Goal: Information Seeking & Learning: Learn about a topic

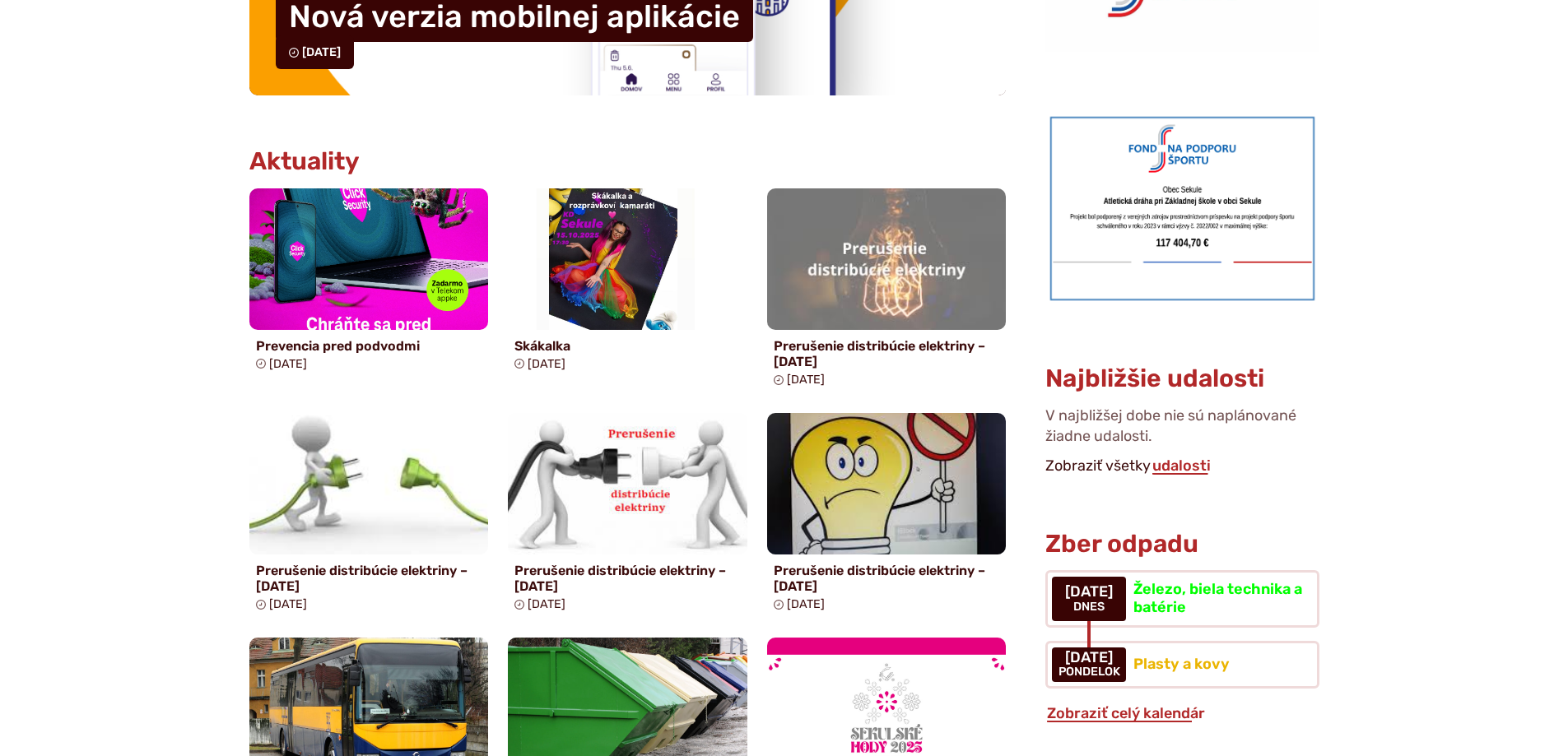
scroll to position [741, 0]
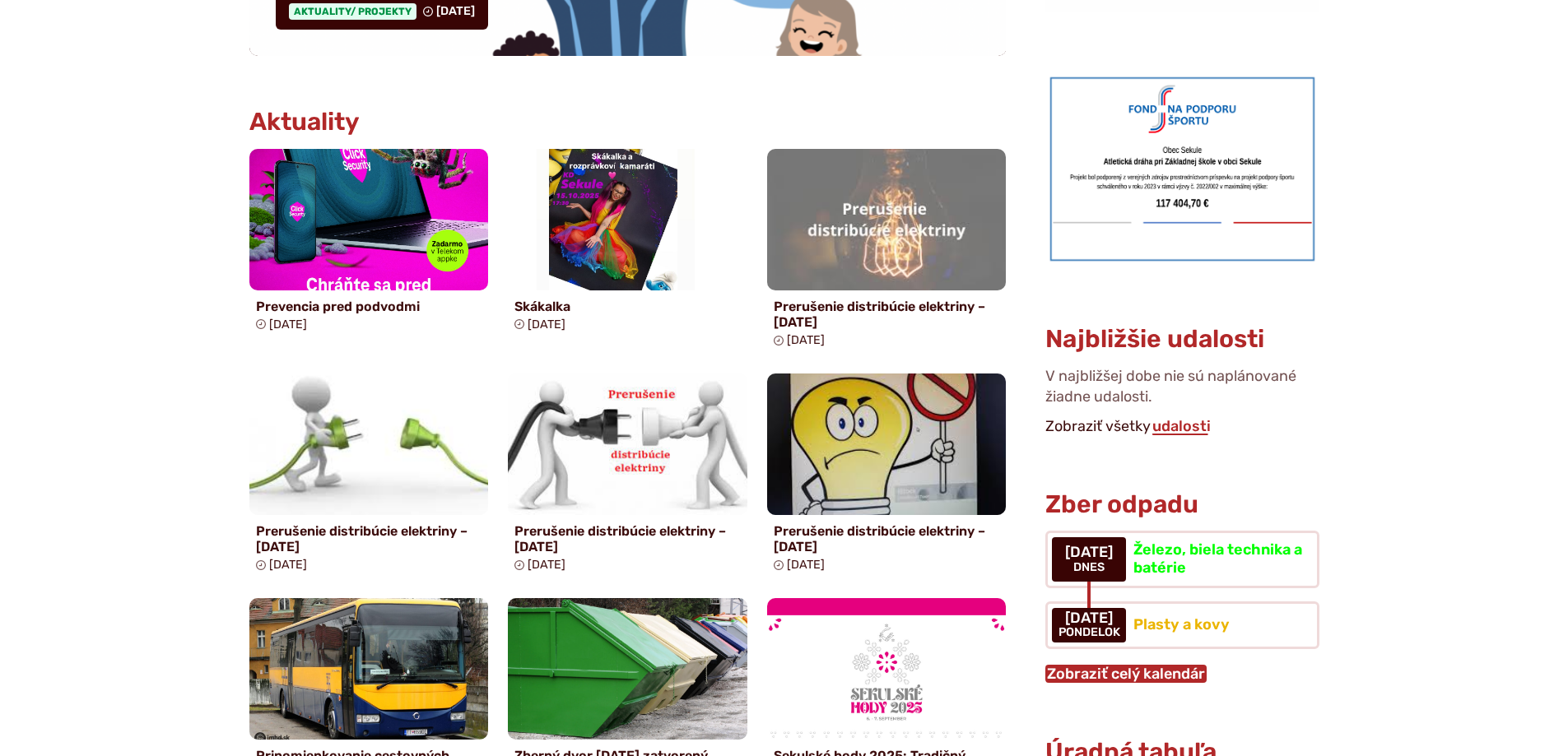
click at [1060, 665] on link "Zobraziť celý kalendár" at bounding box center [1126, 674] width 161 height 18
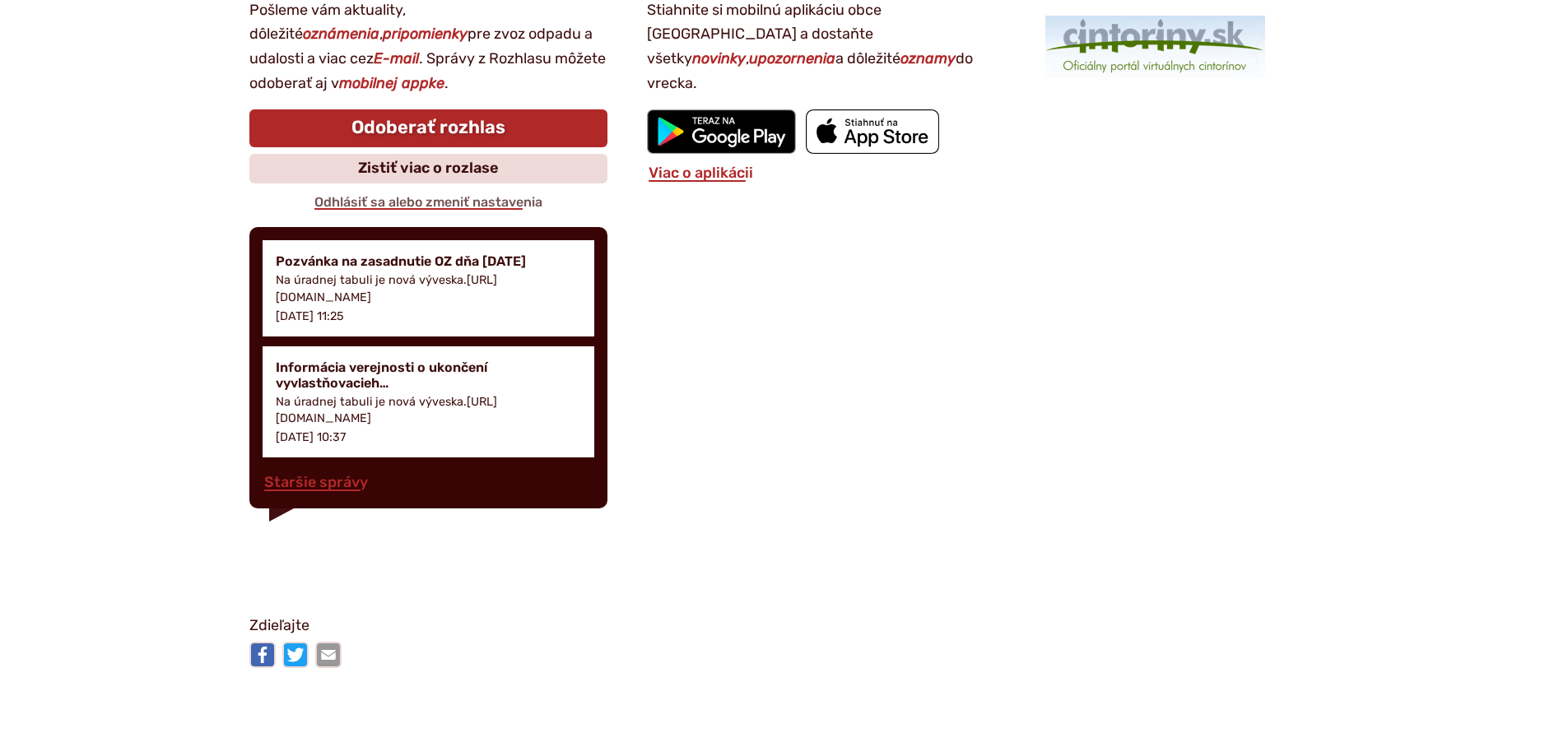
scroll to position [2304, 0]
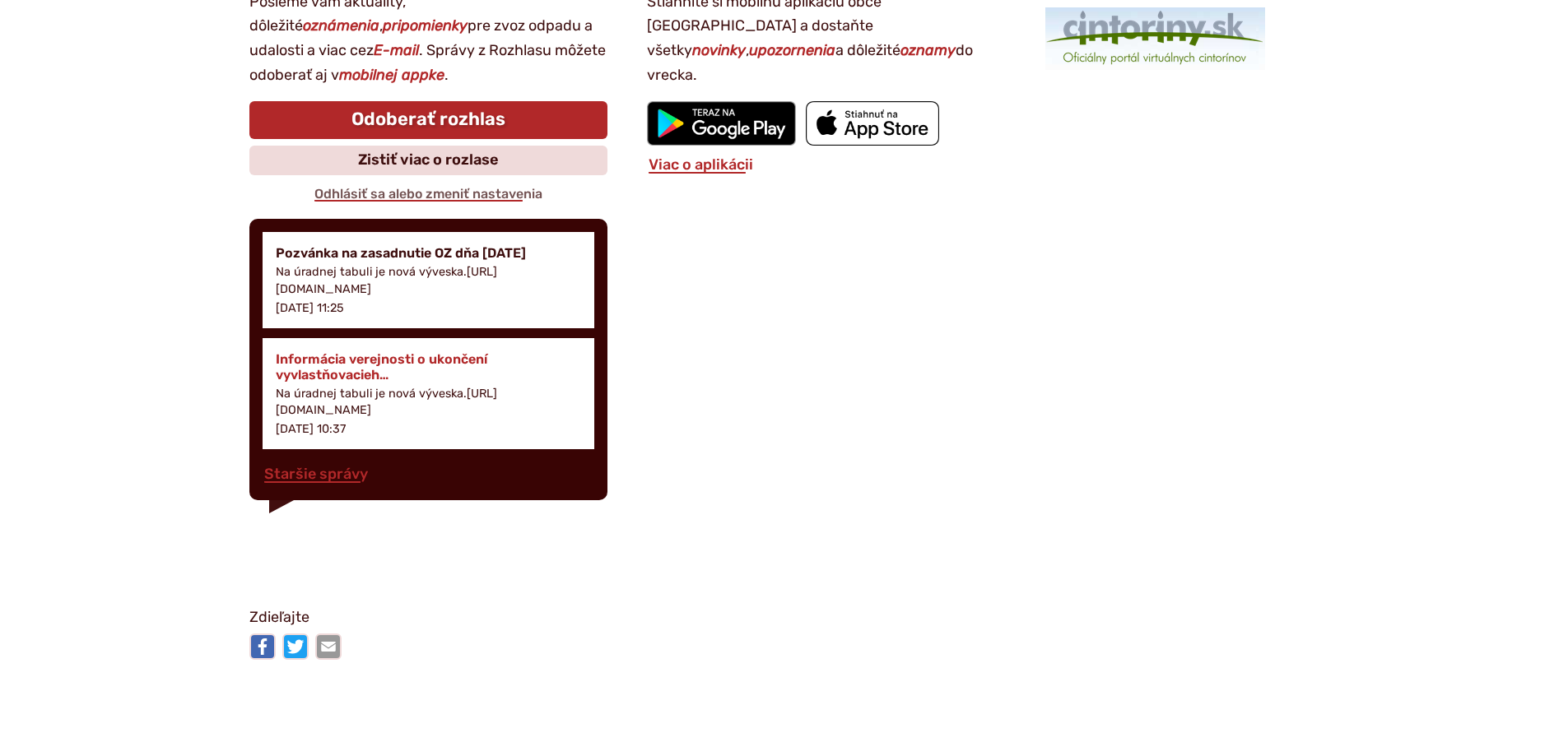
click at [406, 361] on h4 "Informácia verejnosti o ukončení vyvlastňovacieh…" at bounding box center [428, 367] width 306 height 31
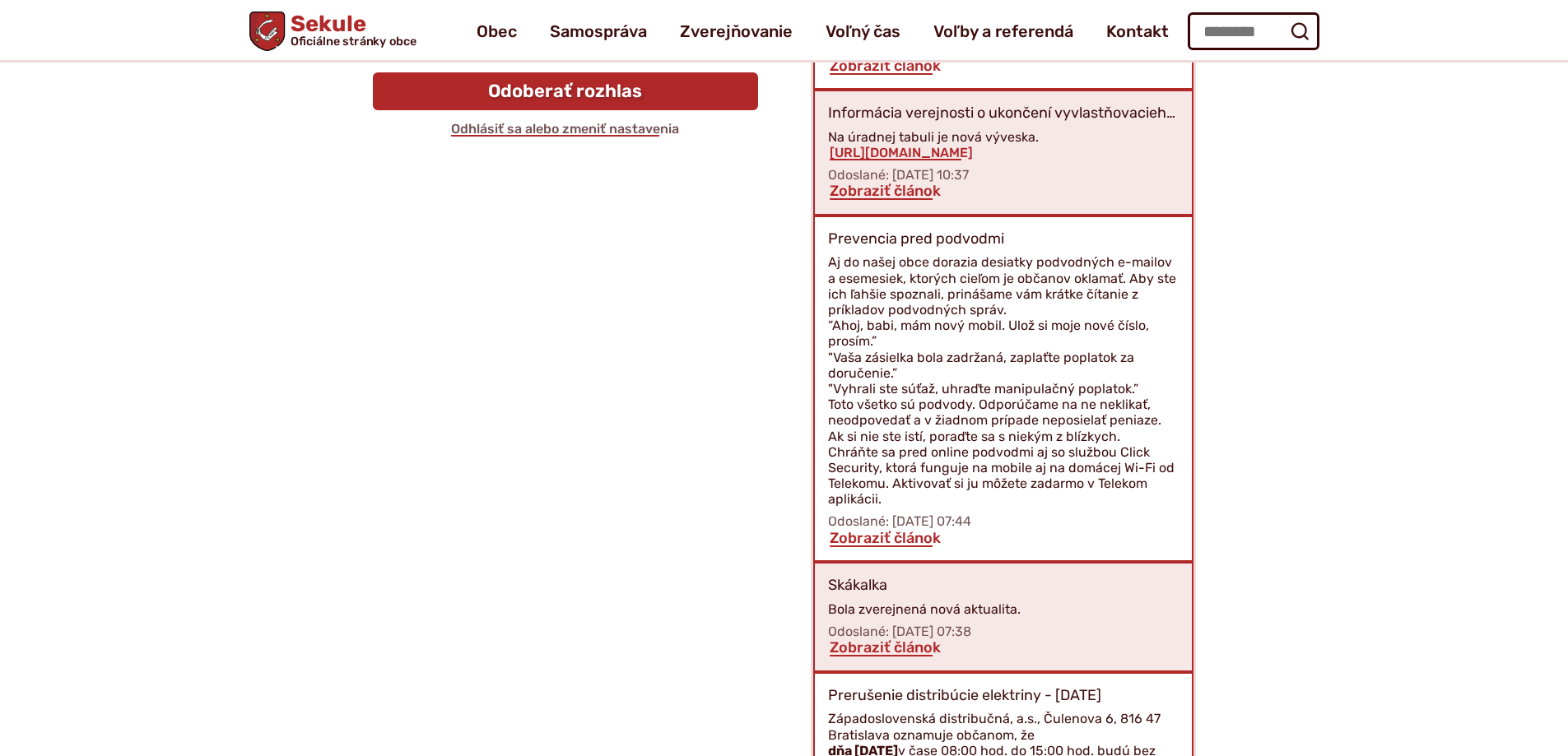
scroll to position [362, 0]
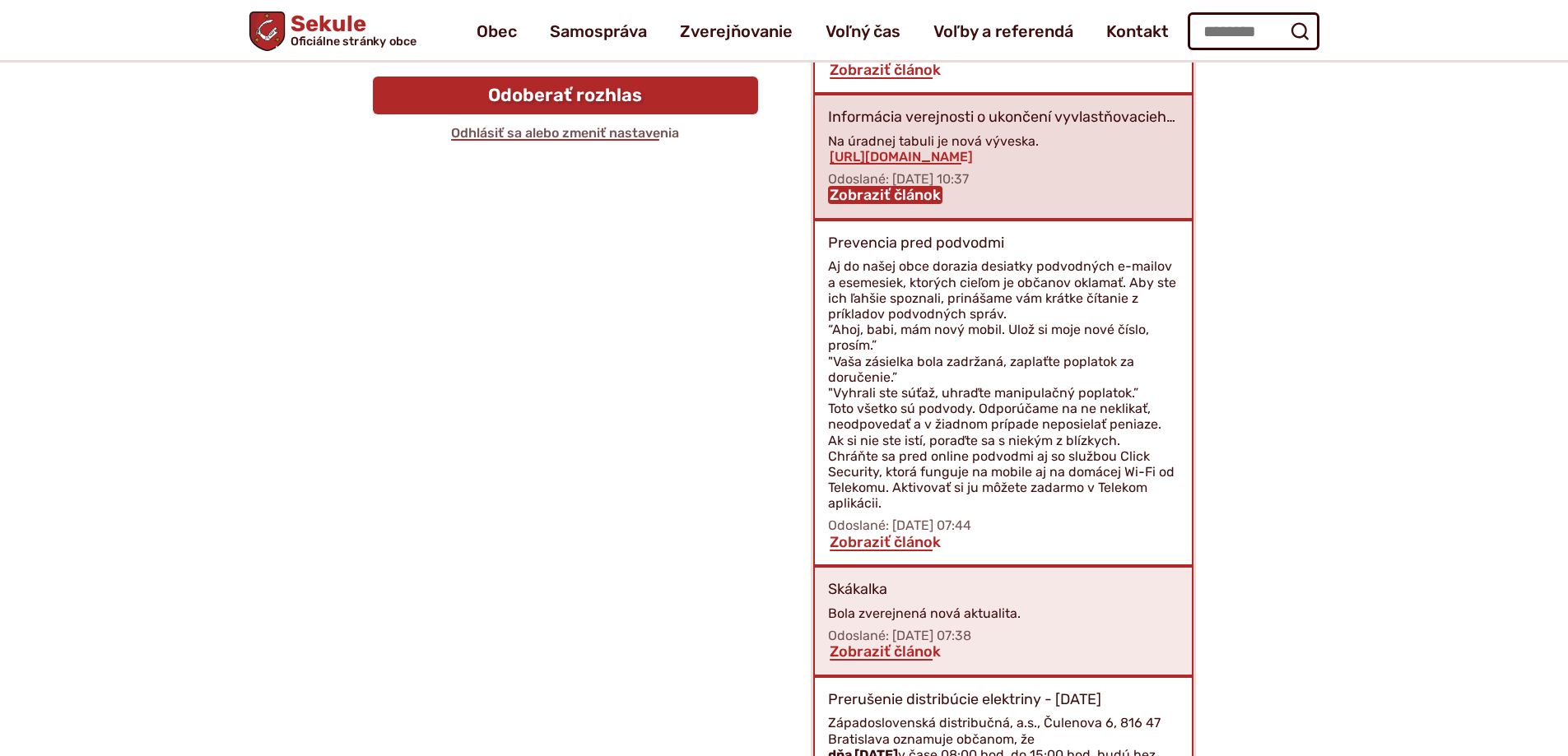
click at [912, 195] on link "Zobraziť článok" at bounding box center [885, 194] width 115 height 18
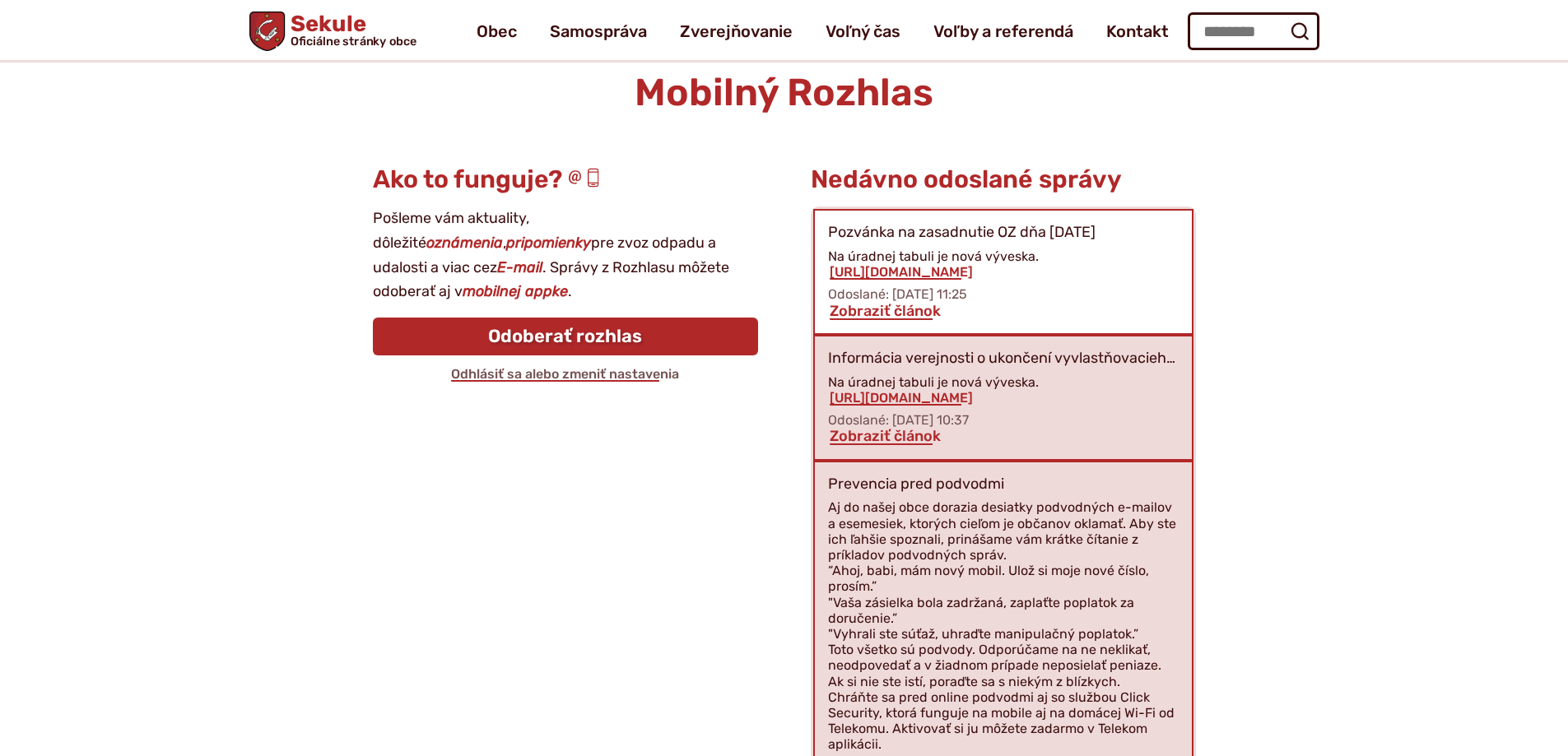
scroll to position [115, 0]
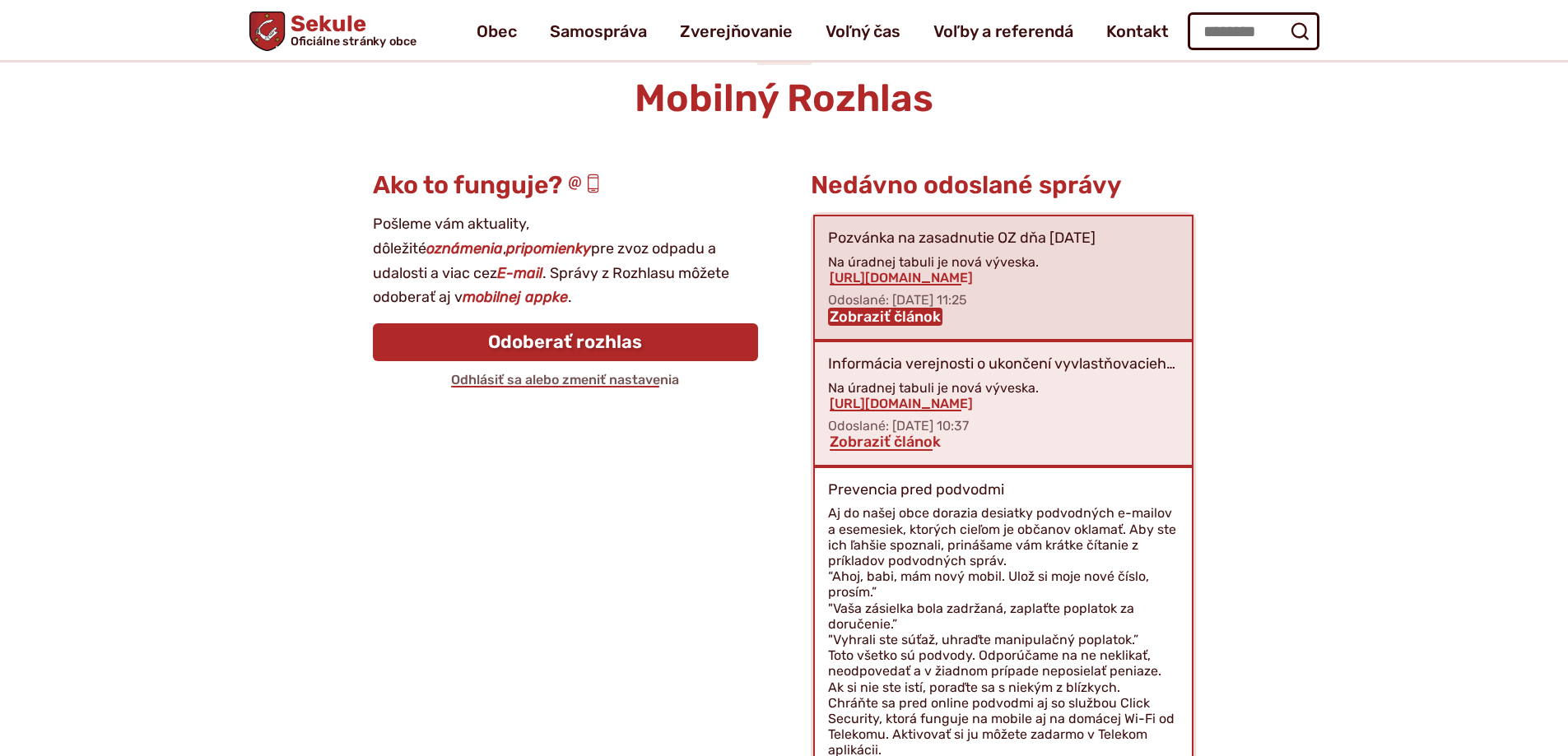
click at [909, 317] on link "Zobraziť článok" at bounding box center [885, 316] width 115 height 18
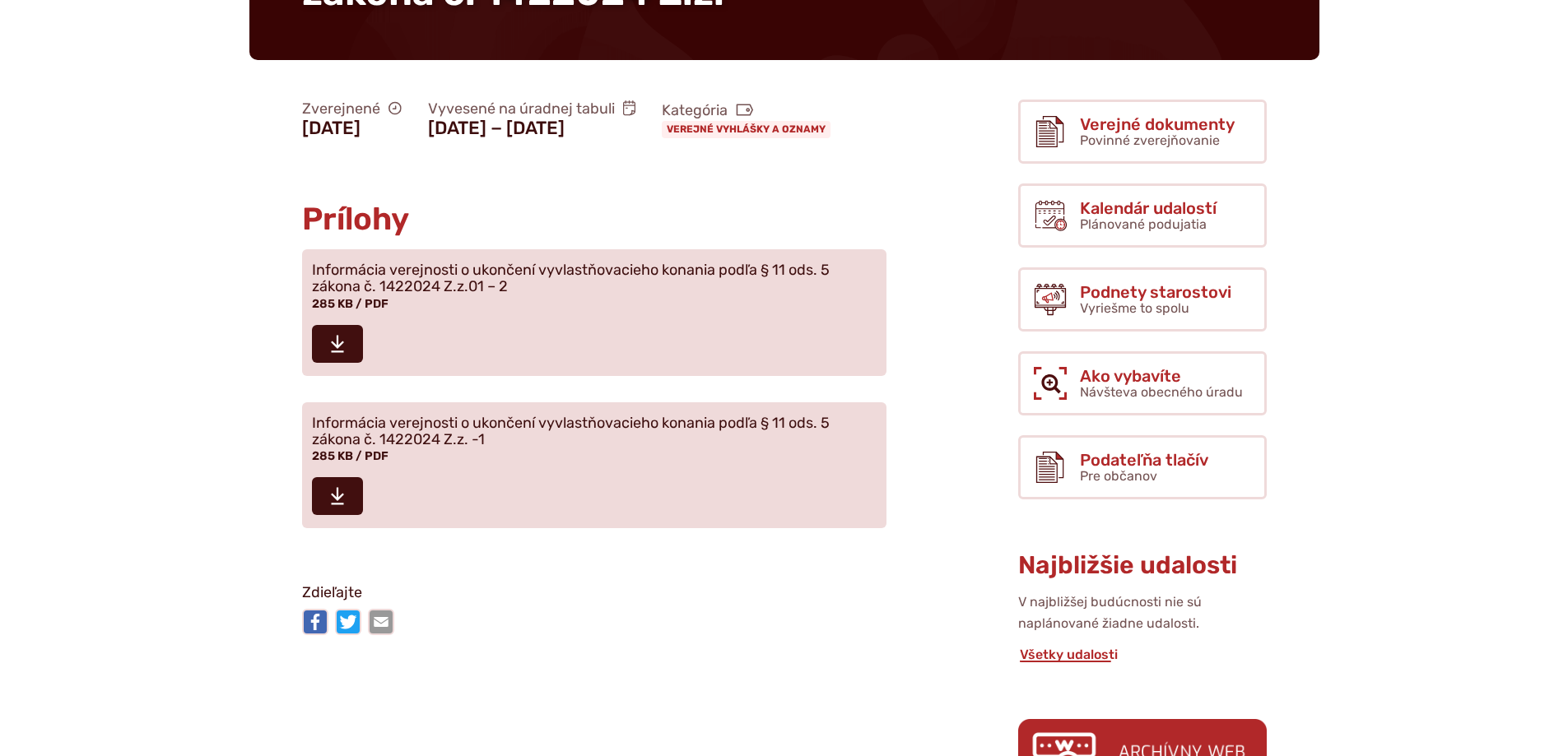
scroll to position [329, 0]
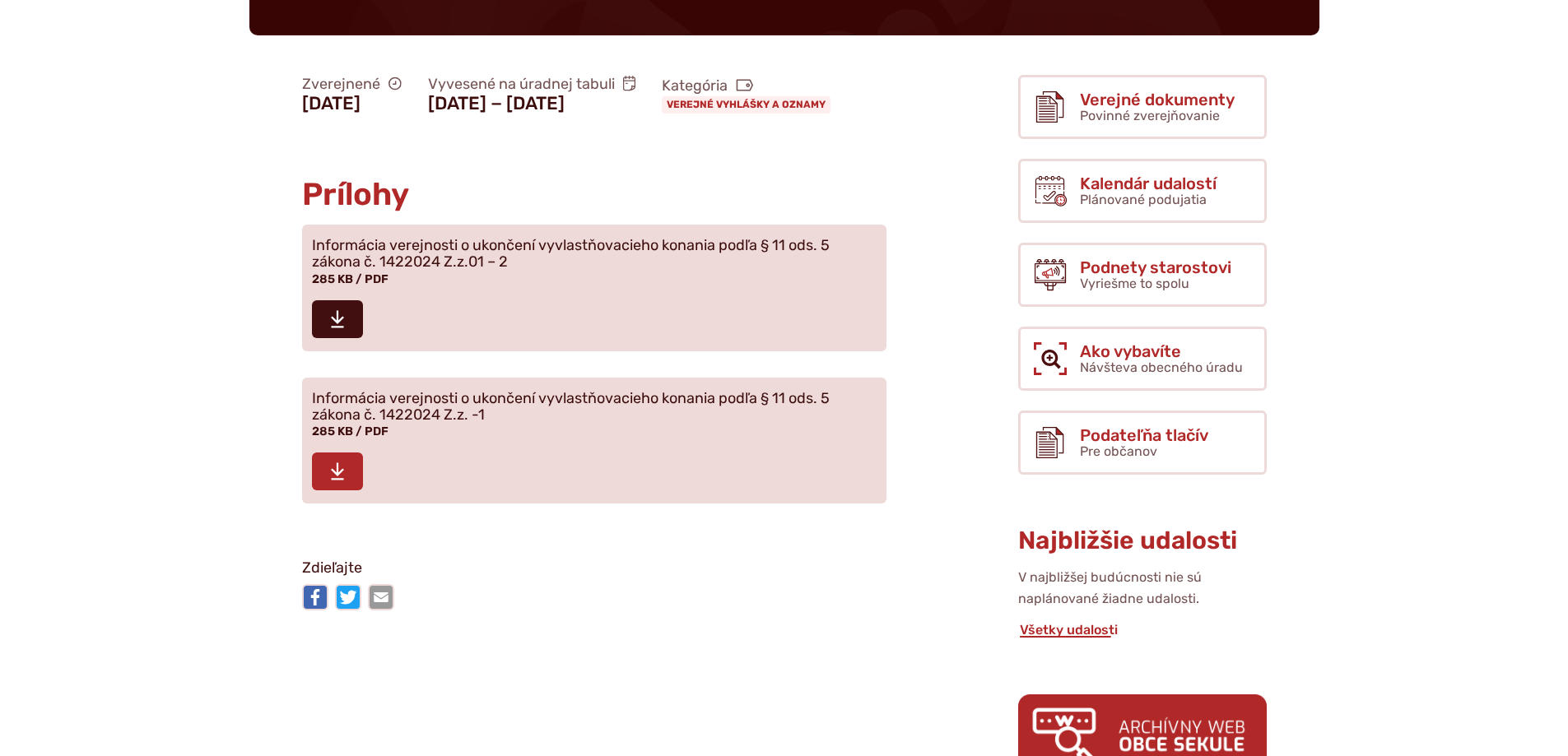
click at [337, 481] on icon at bounding box center [337, 471] width 14 height 20
click at [331, 329] on icon at bounding box center [337, 319] width 14 height 20
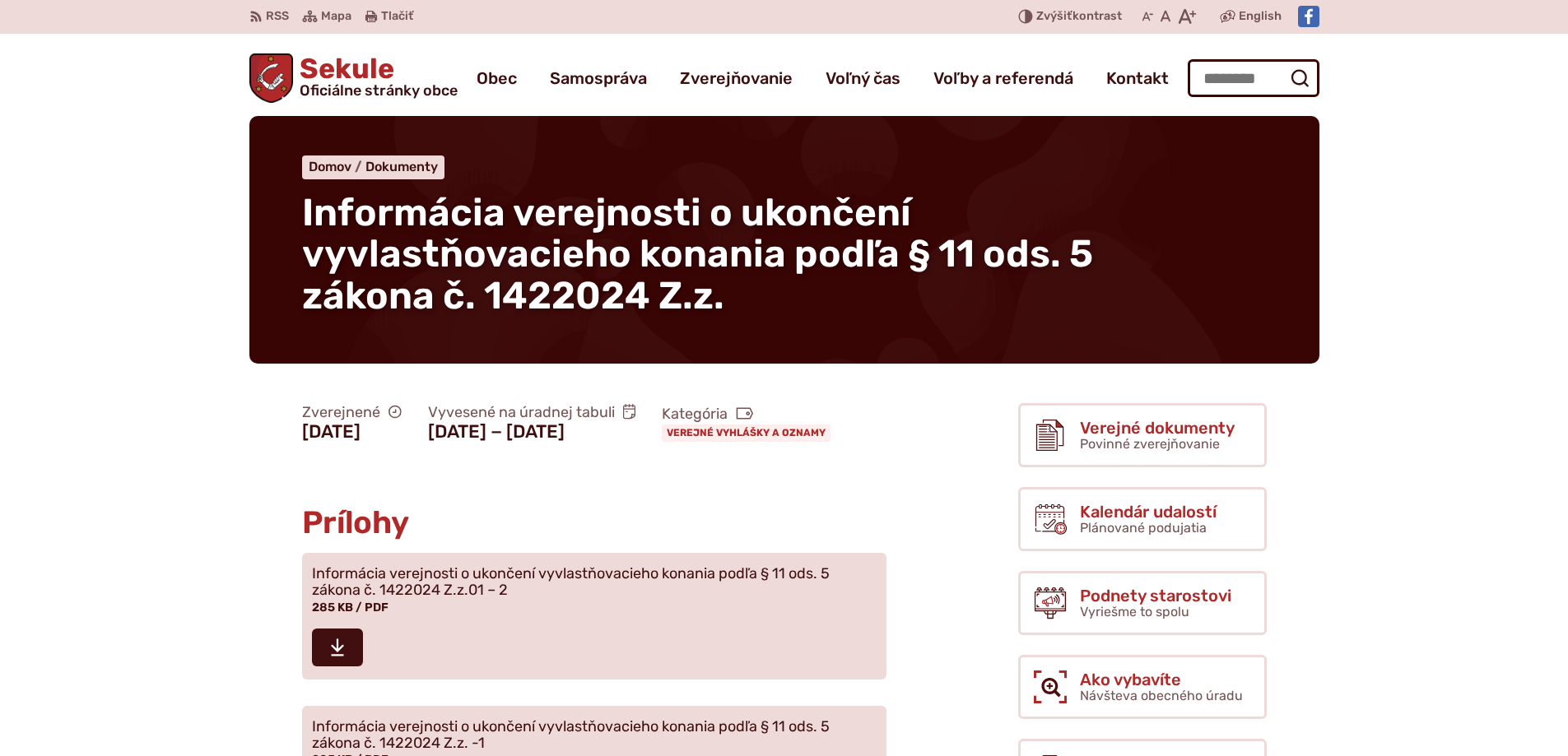
scroll to position [0, 0]
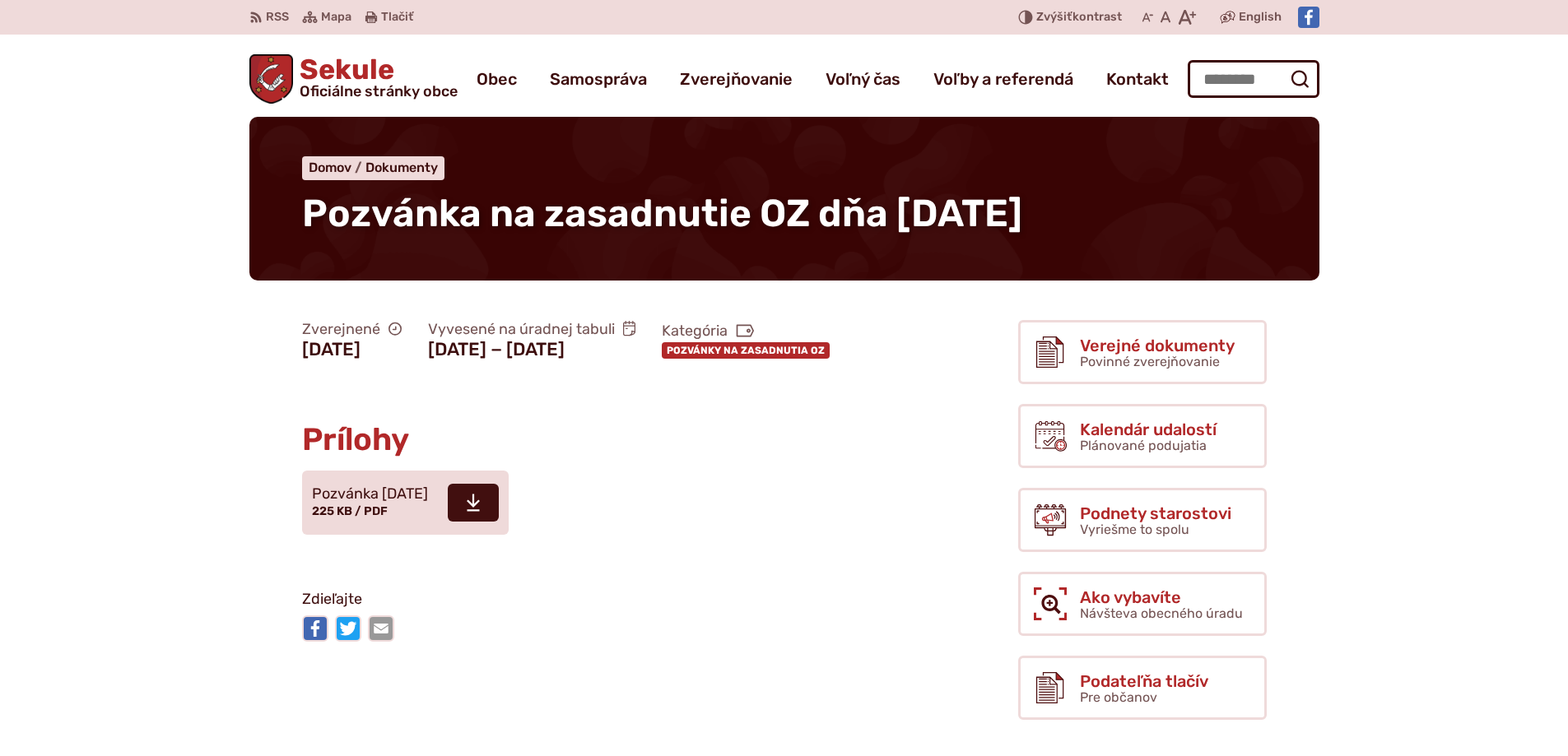
click at [662, 359] on link "Pozvánky na zasadnutia OZ" at bounding box center [746, 350] width 168 height 16
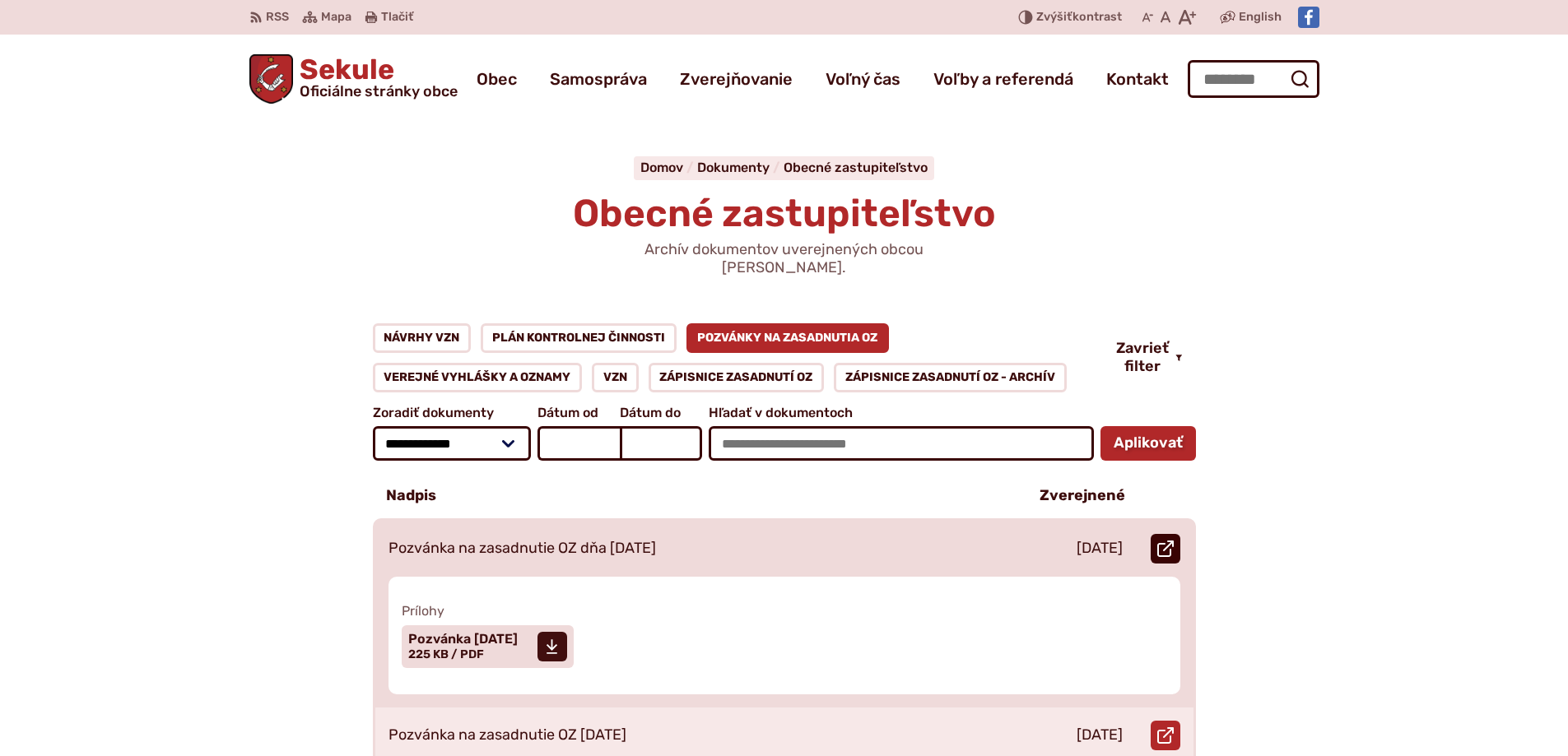
click at [1163, 540] on icon at bounding box center [1165, 548] width 16 height 16
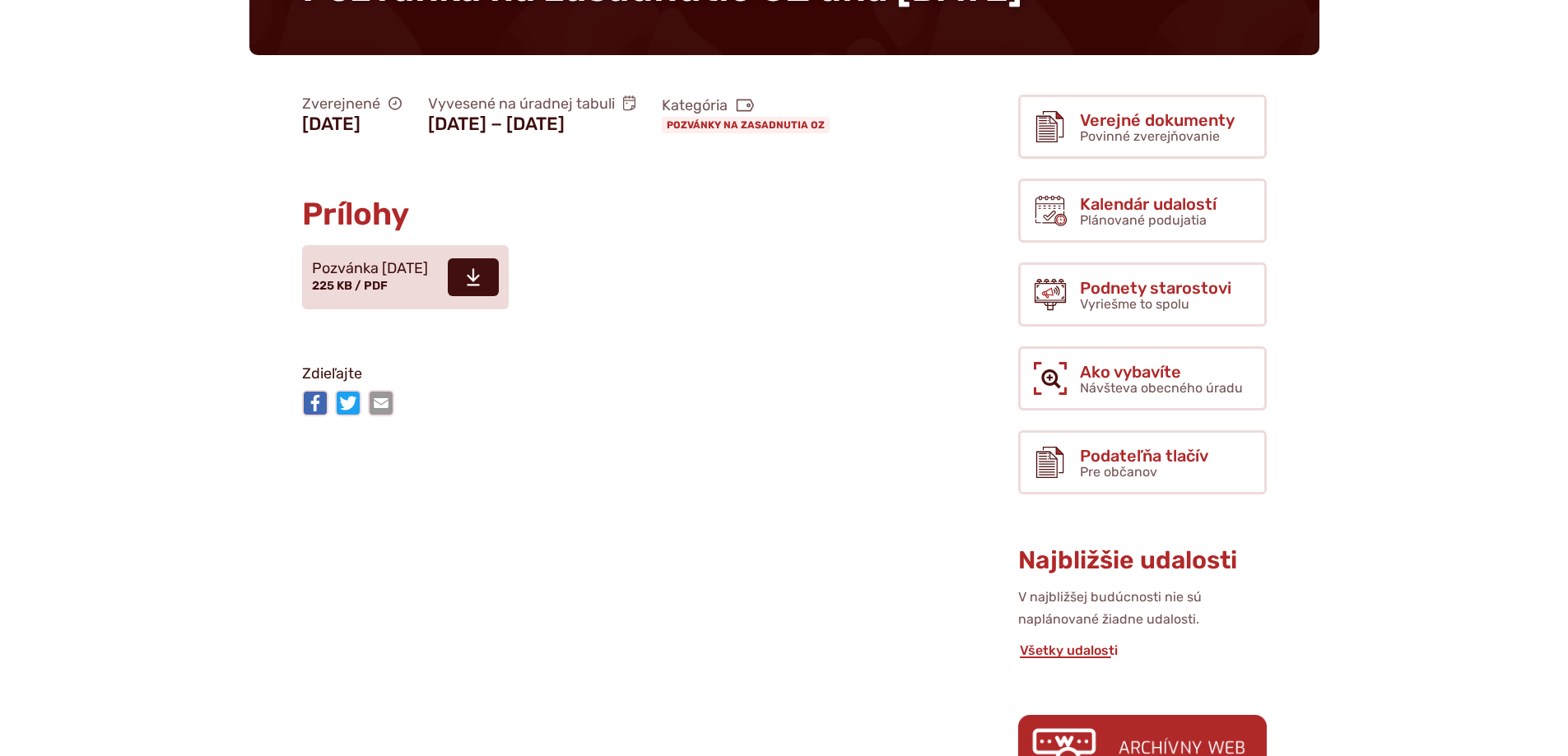
scroll to position [247, 0]
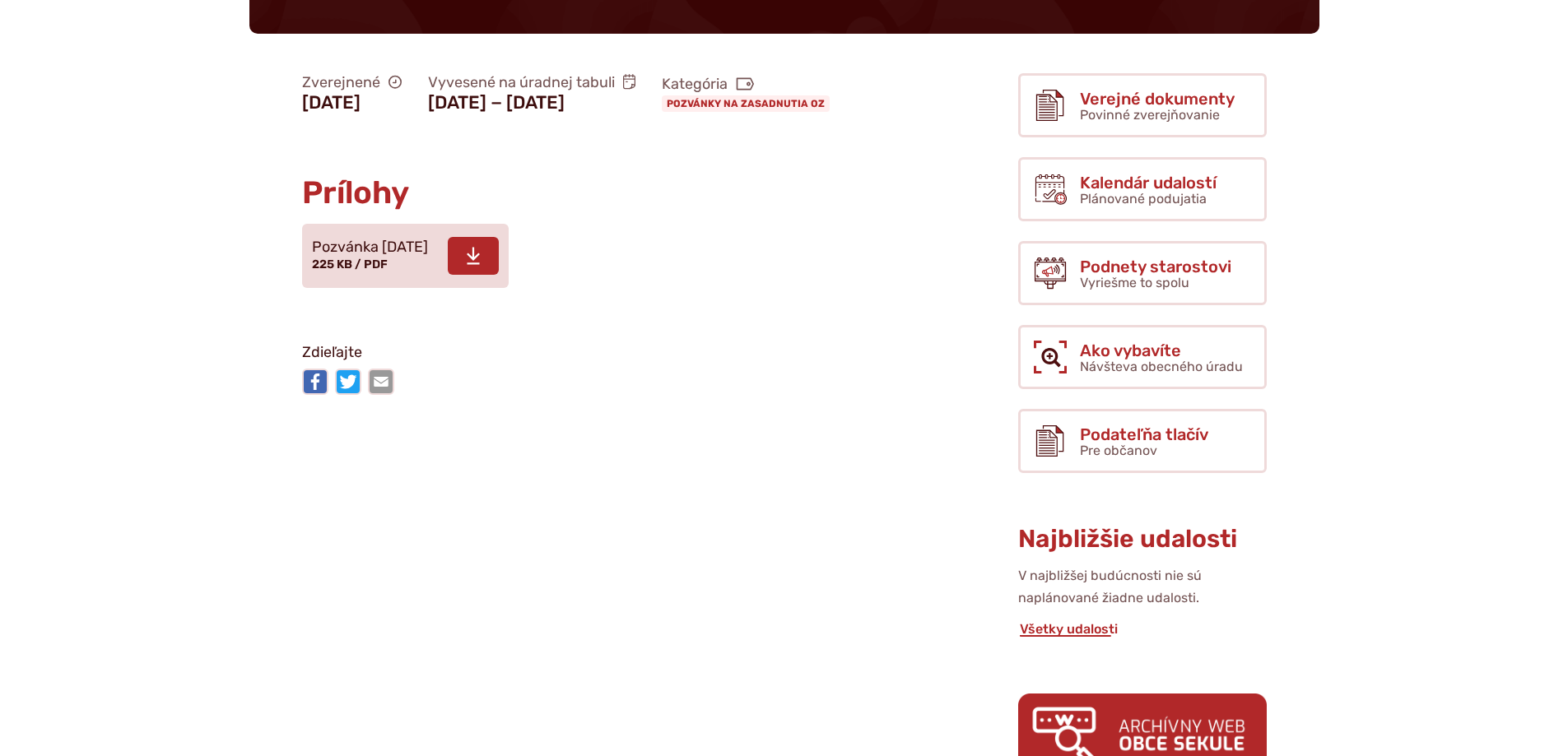
click at [481, 266] on icon at bounding box center [473, 255] width 14 height 20
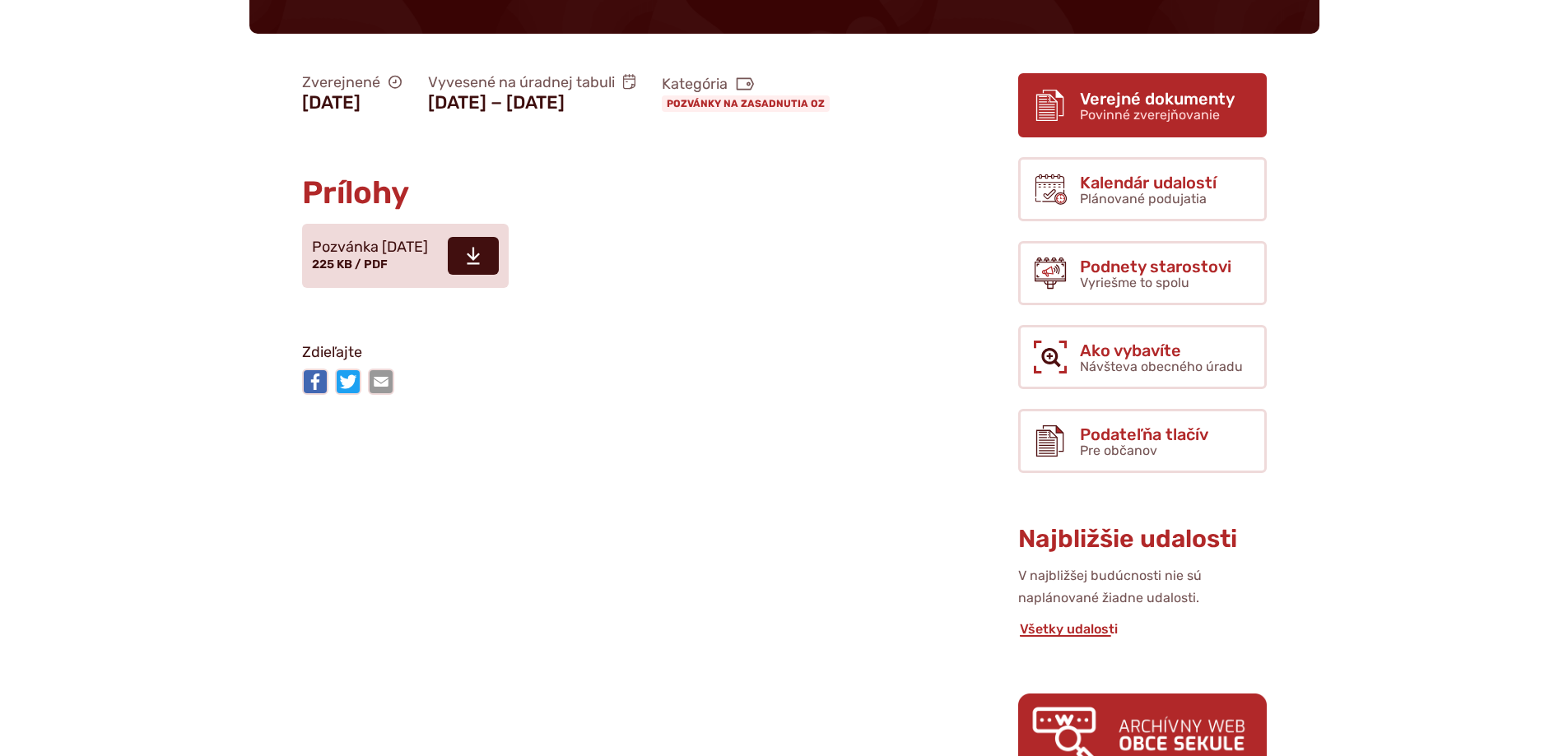
click at [1195, 103] on span "Verejné dokumenty" at bounding box center [1157, 98] width 154 height 18
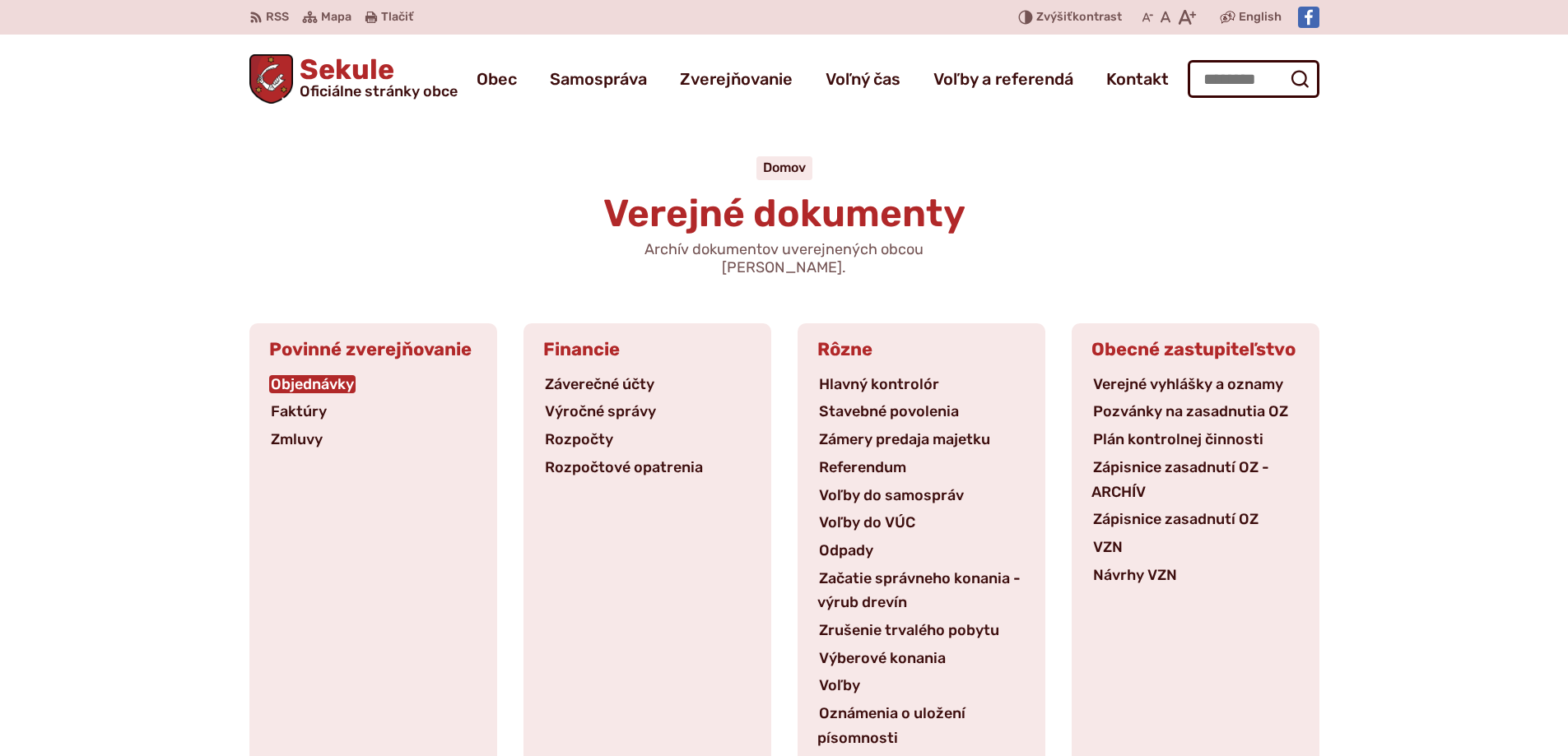
click at [334, 375] on link "Objednávky" at bounding box center [312, 384] width 87 height 18
click at [287, 402] on link "Faktúry" at bounding box center [299, 411] width 59 height 18
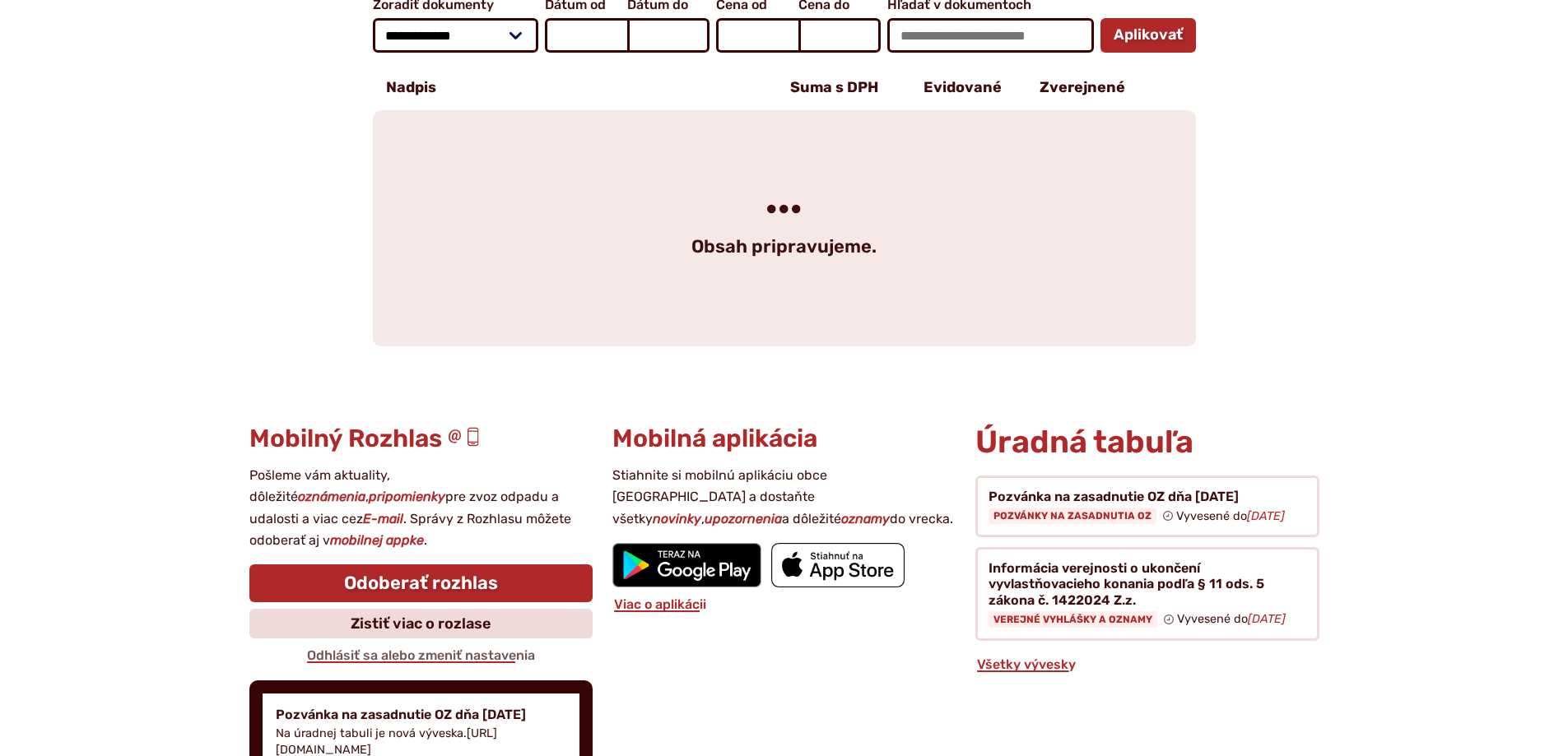
scroll to position [412, 0]
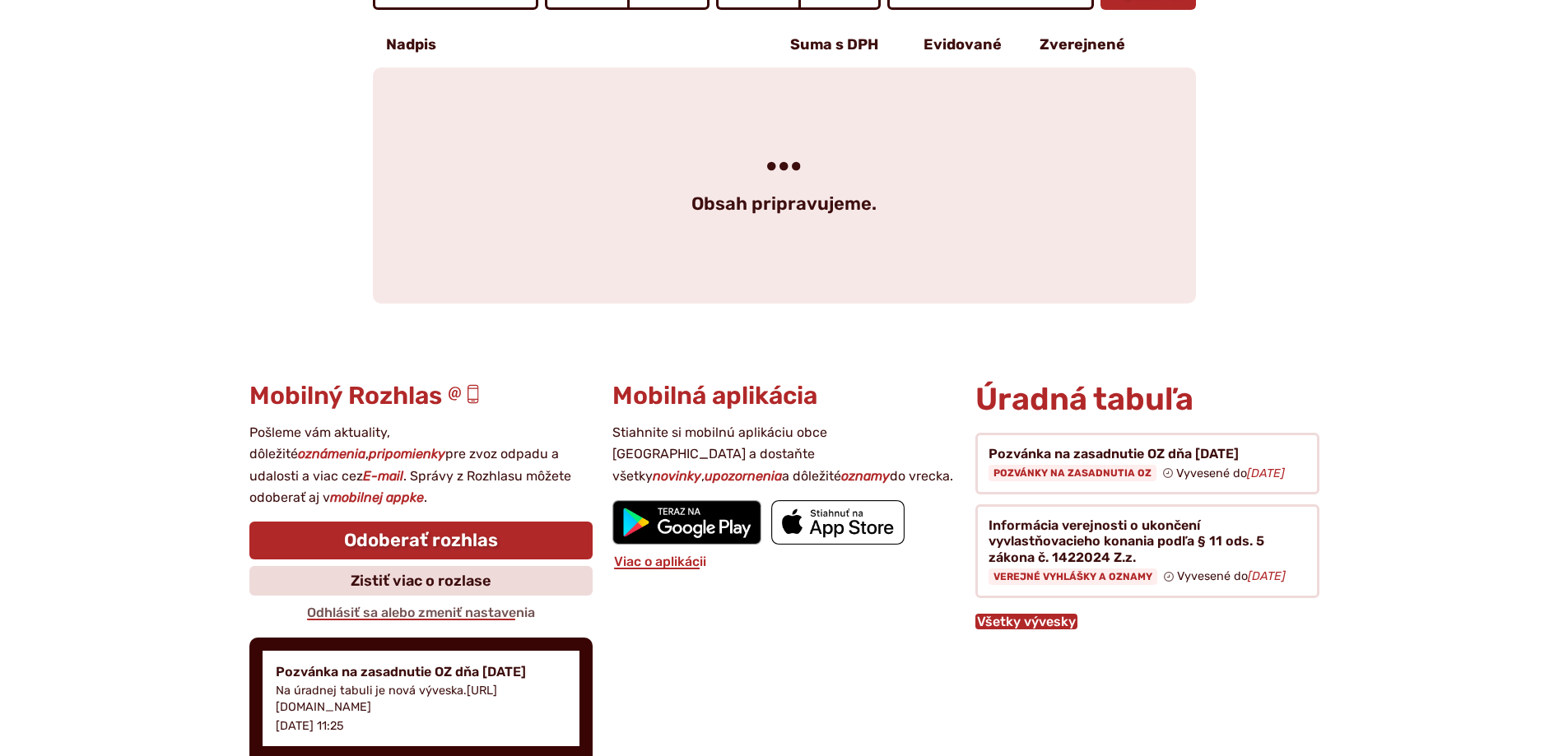
click at [1056, 614] on link "Všetky vývesky" at bounding box center [1027, 622] width 102 height 15
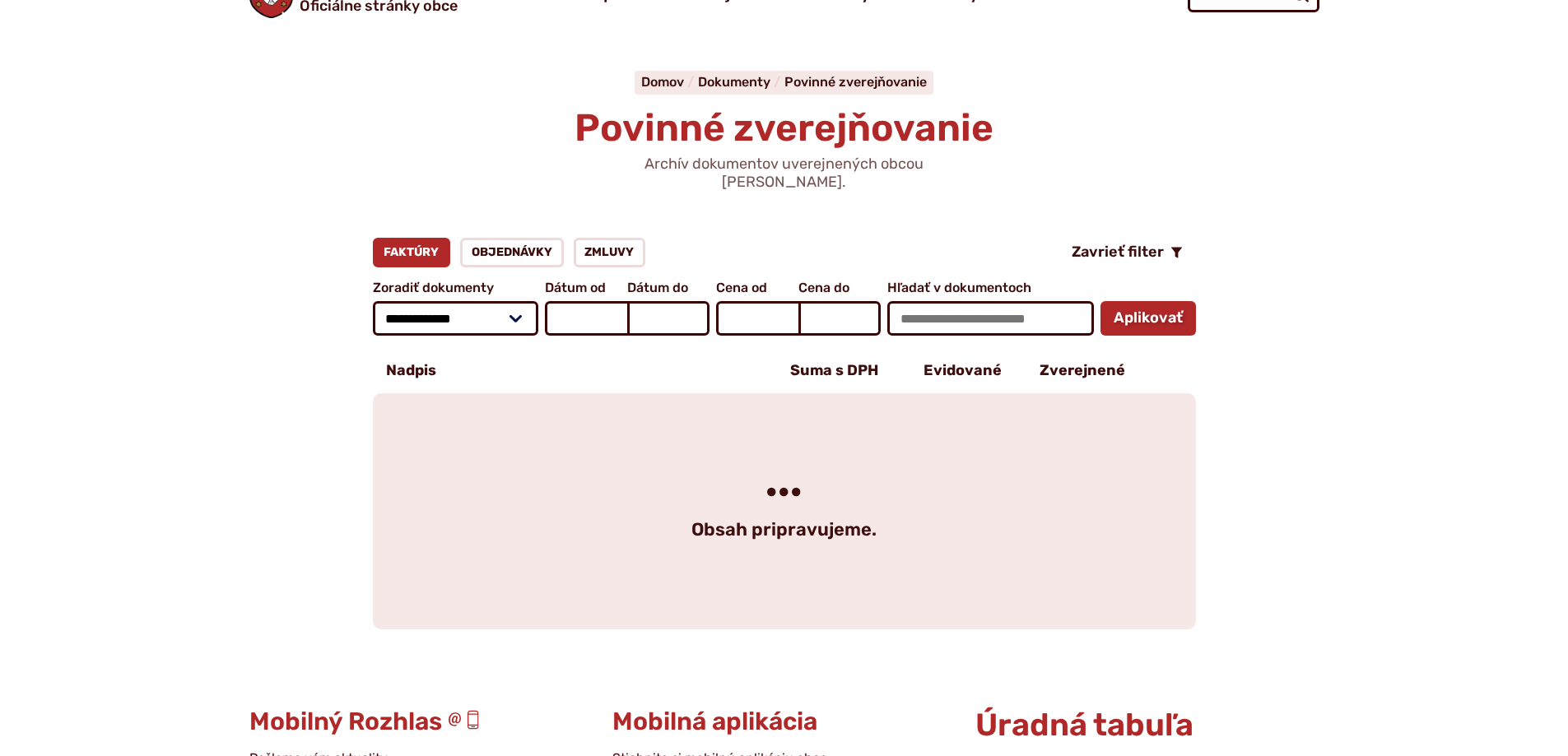
scroll to position [0, 0]
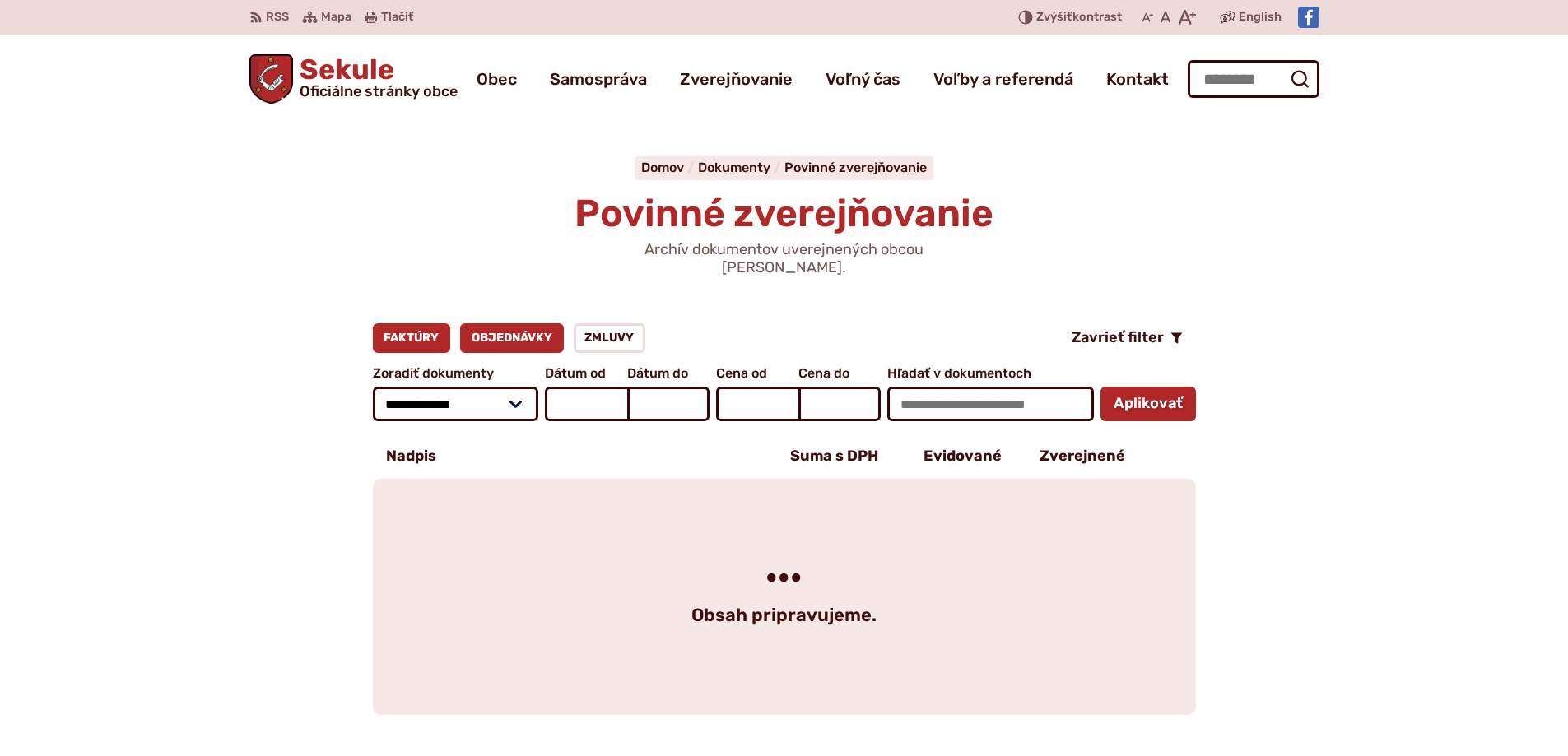
click at [513, 323] on link "Objednávky" at bounding box center [512, 338] width 104 height 30
click at [518, 387] on select "**********" at bounding box center [456, 404] width 166 height 35
select select "*"
click at [372, 387] on select "**********" at bounding box center [456, 404] width 166 height 35
click at [610, 323] on link "Zmluvy" at bounding box center [609, 338] width 72 height 30
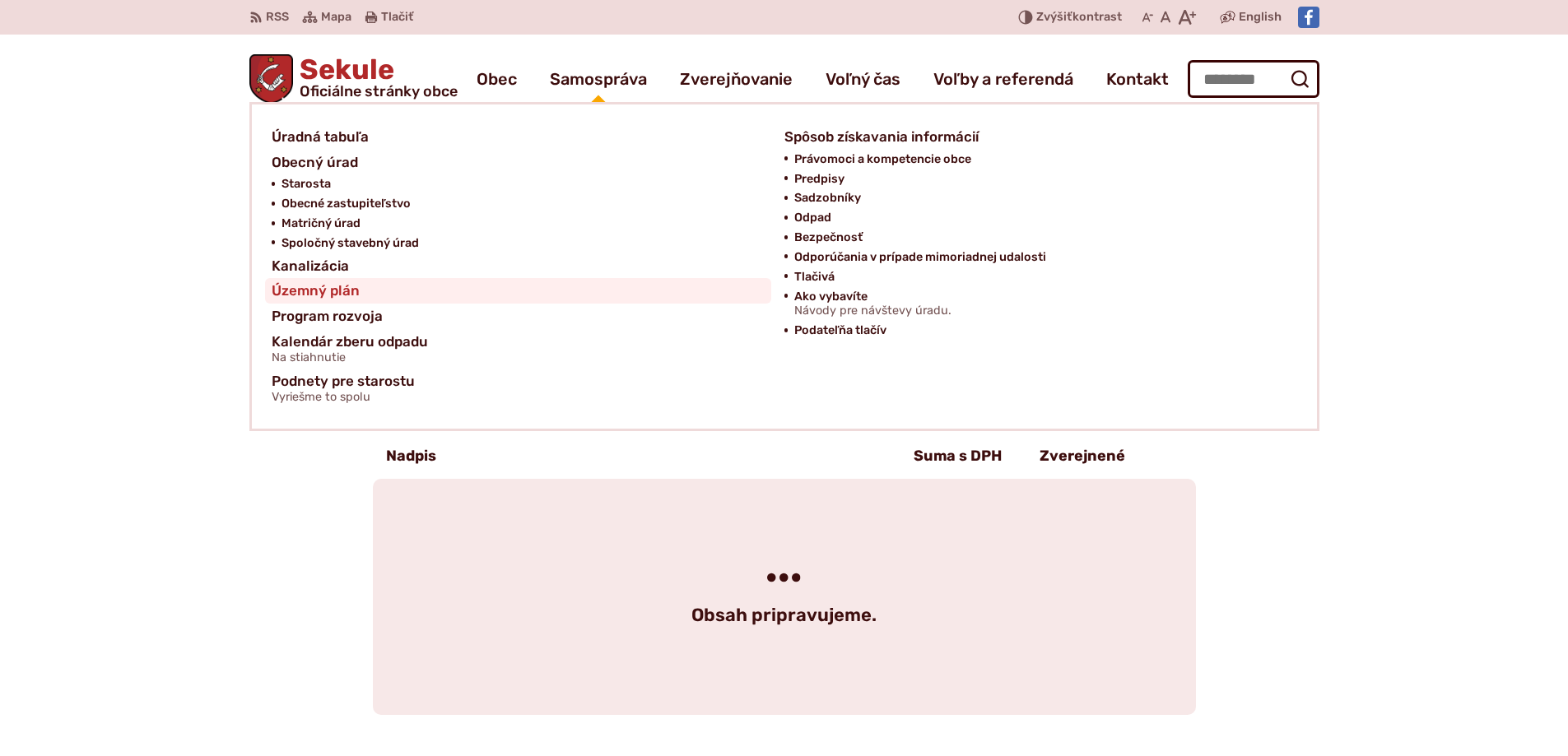
click at [330, 290] on span "Územný plán" at bounding box center [316, 291] width 88 height 25
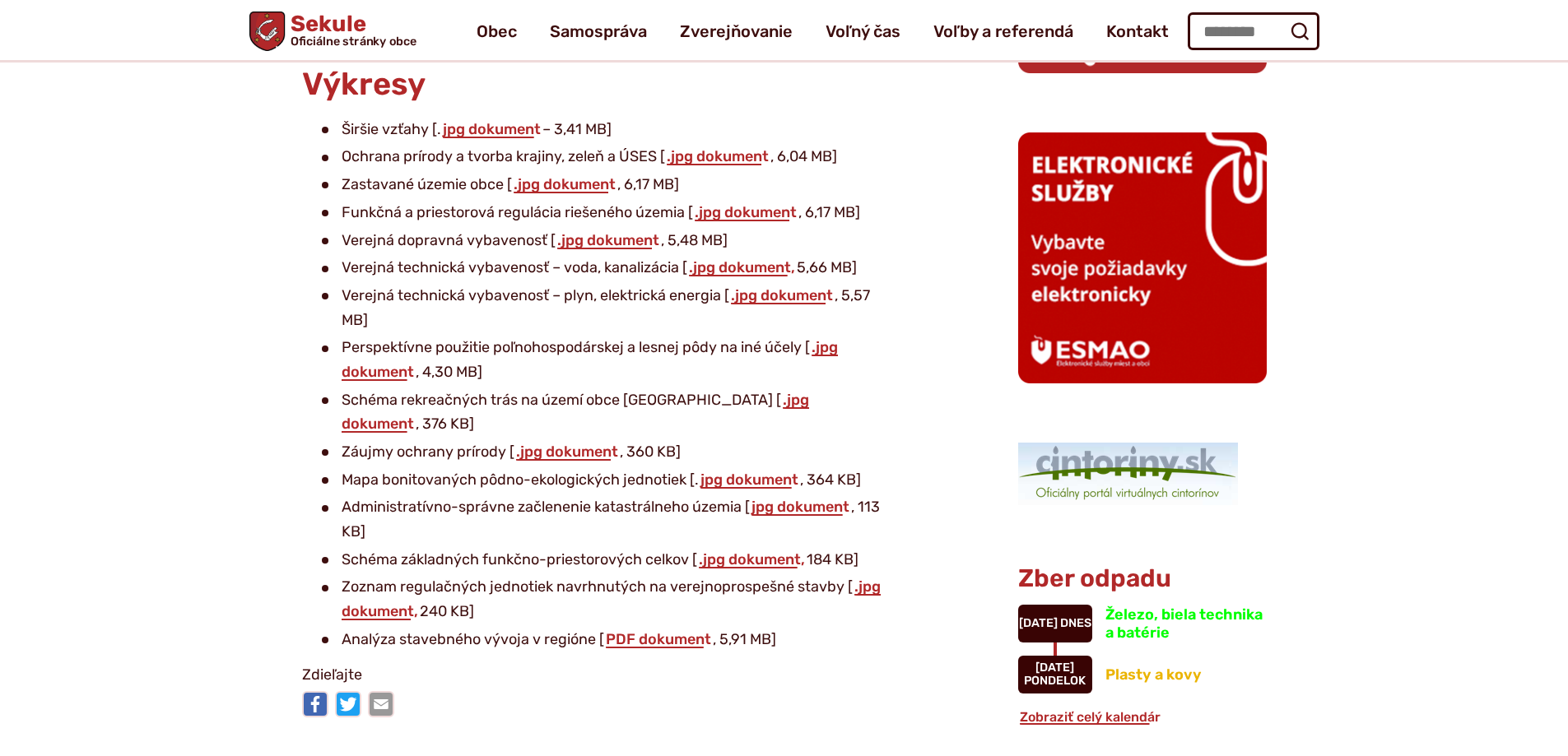
scroll to position [905, 0]
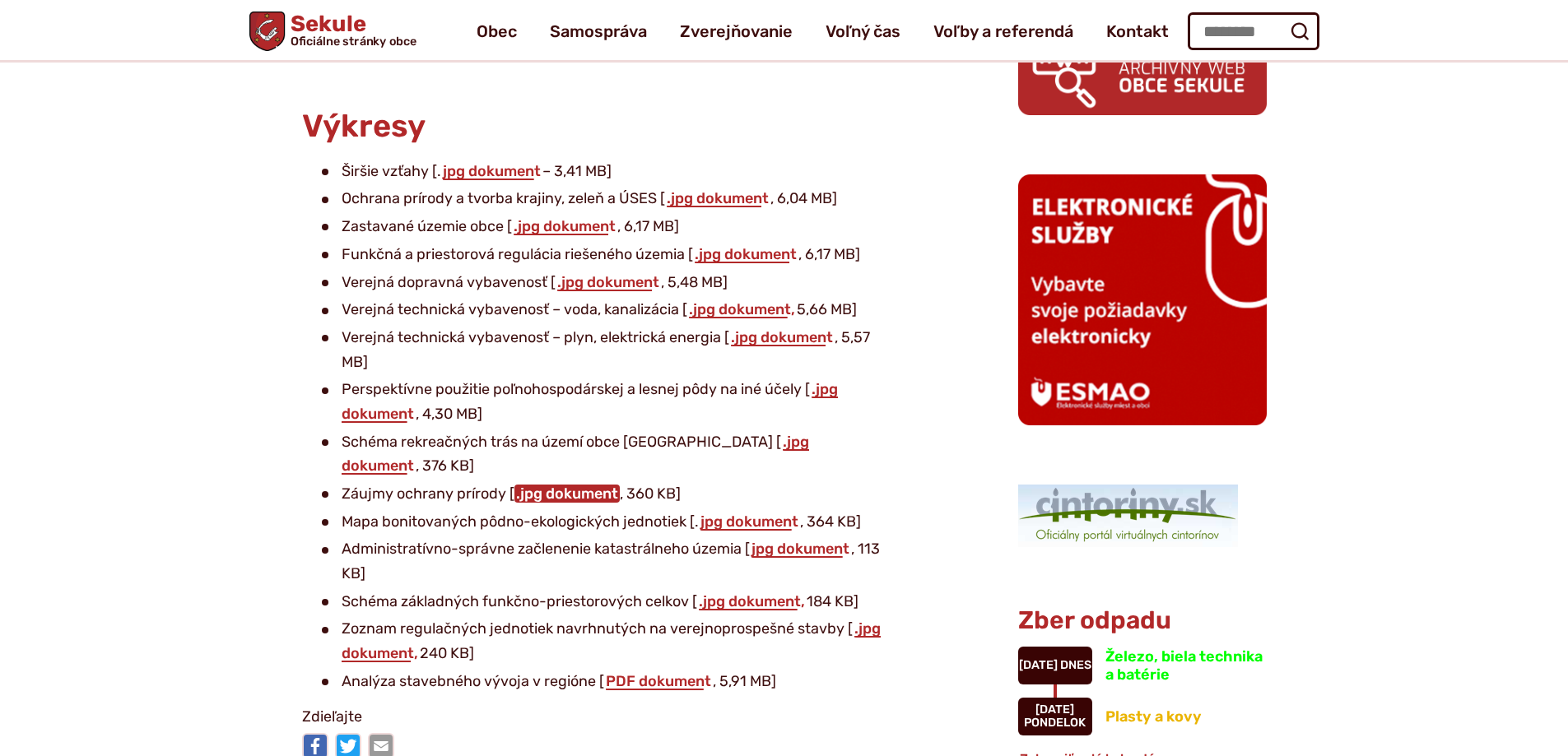
click at [583, 484] on link ".jpg dokument" at bounding box center [567, 493] width 105 height 18
click at [468, 170] on link "jpg dokument" at bounding box center [491, 171] width 101 height 18
click at [354, 417] on link ".jpg dokument" at bounding box center [590, 401] width 496 height 42
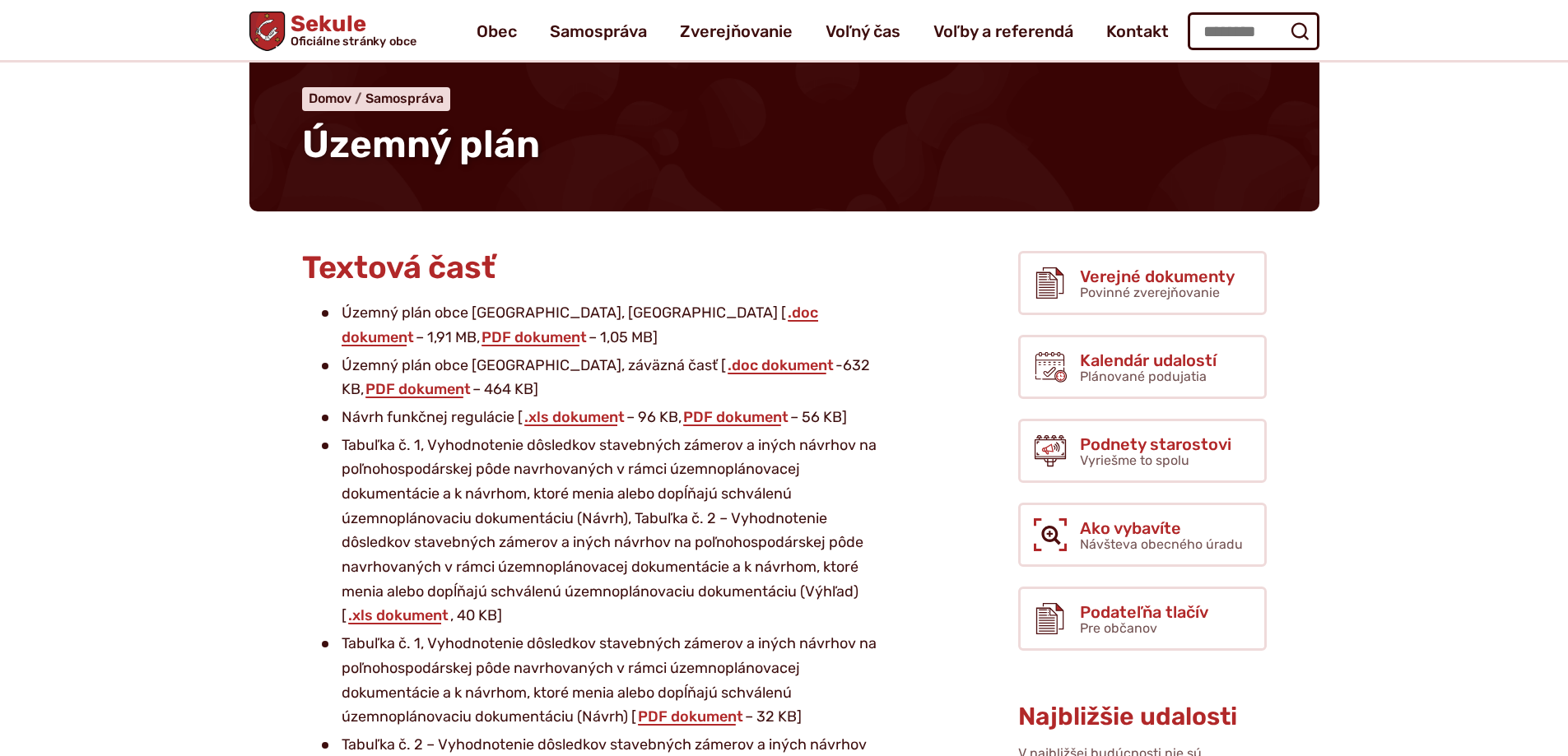
scroll to position [0, 0]
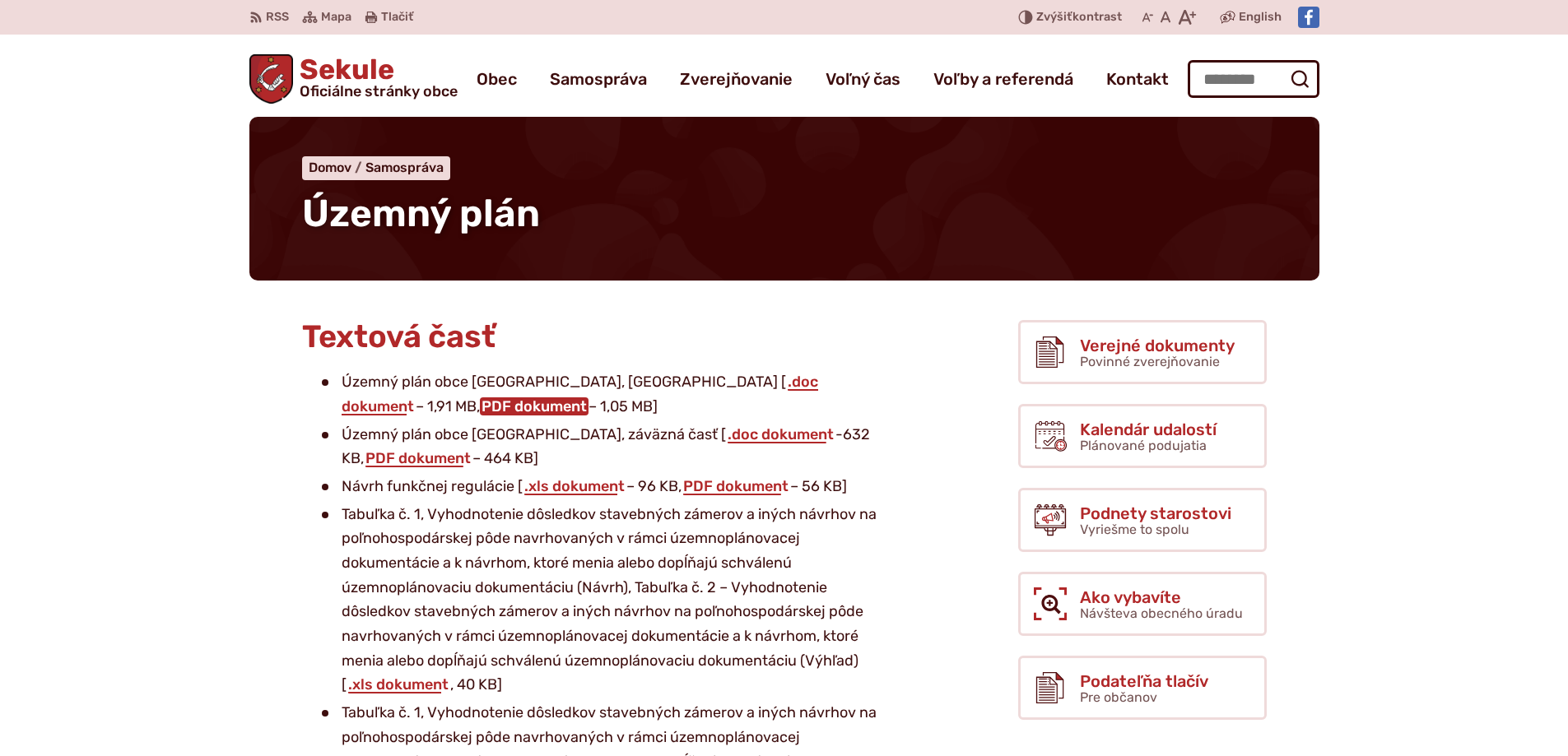
click at [480, 410] on link "PDF dokument" at bounding box center [535, 406] width 109 height 18
click at [473, 450] on link "PDF dokument" at bounding box center [418, 458] width 109 height 18
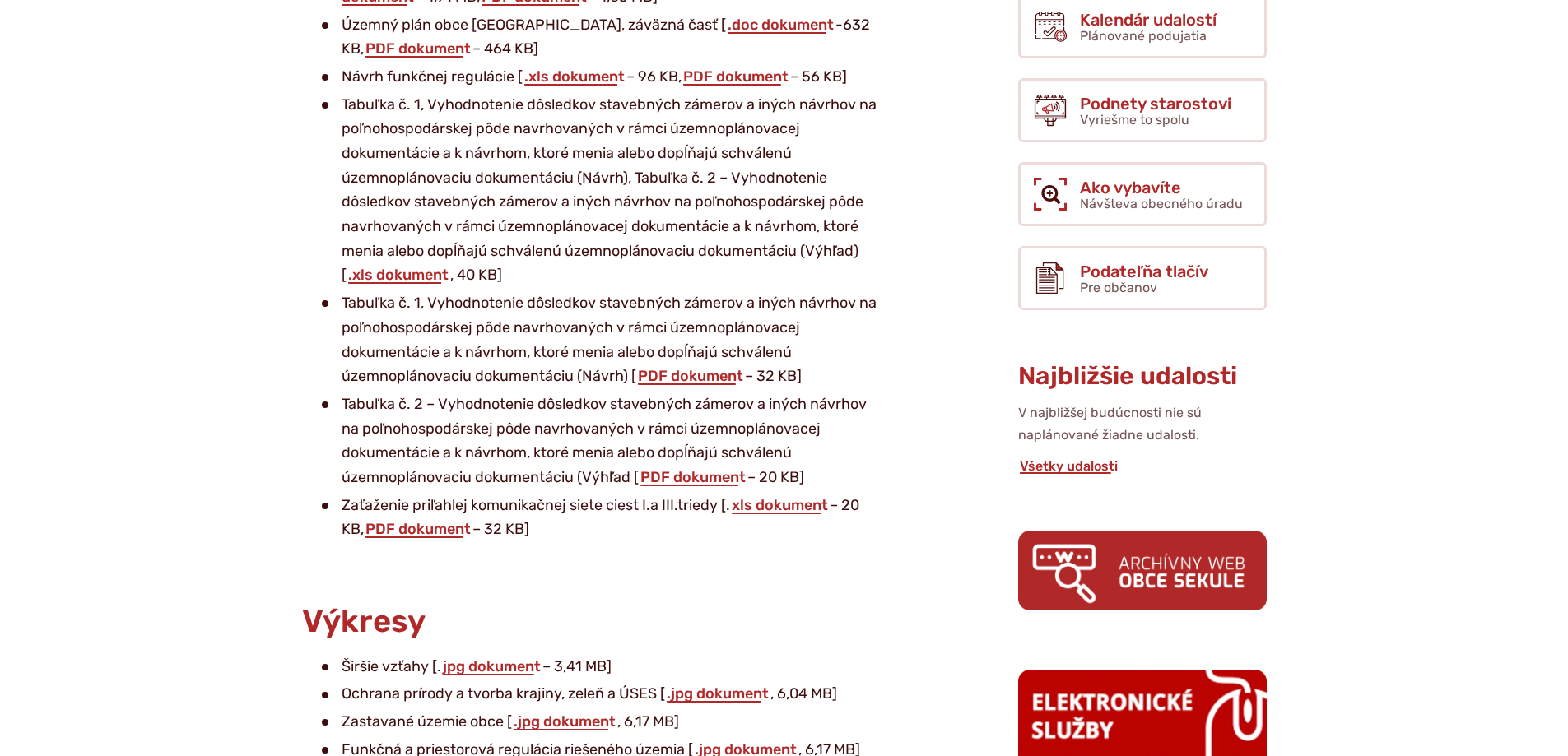
scroll to position [412, 0]
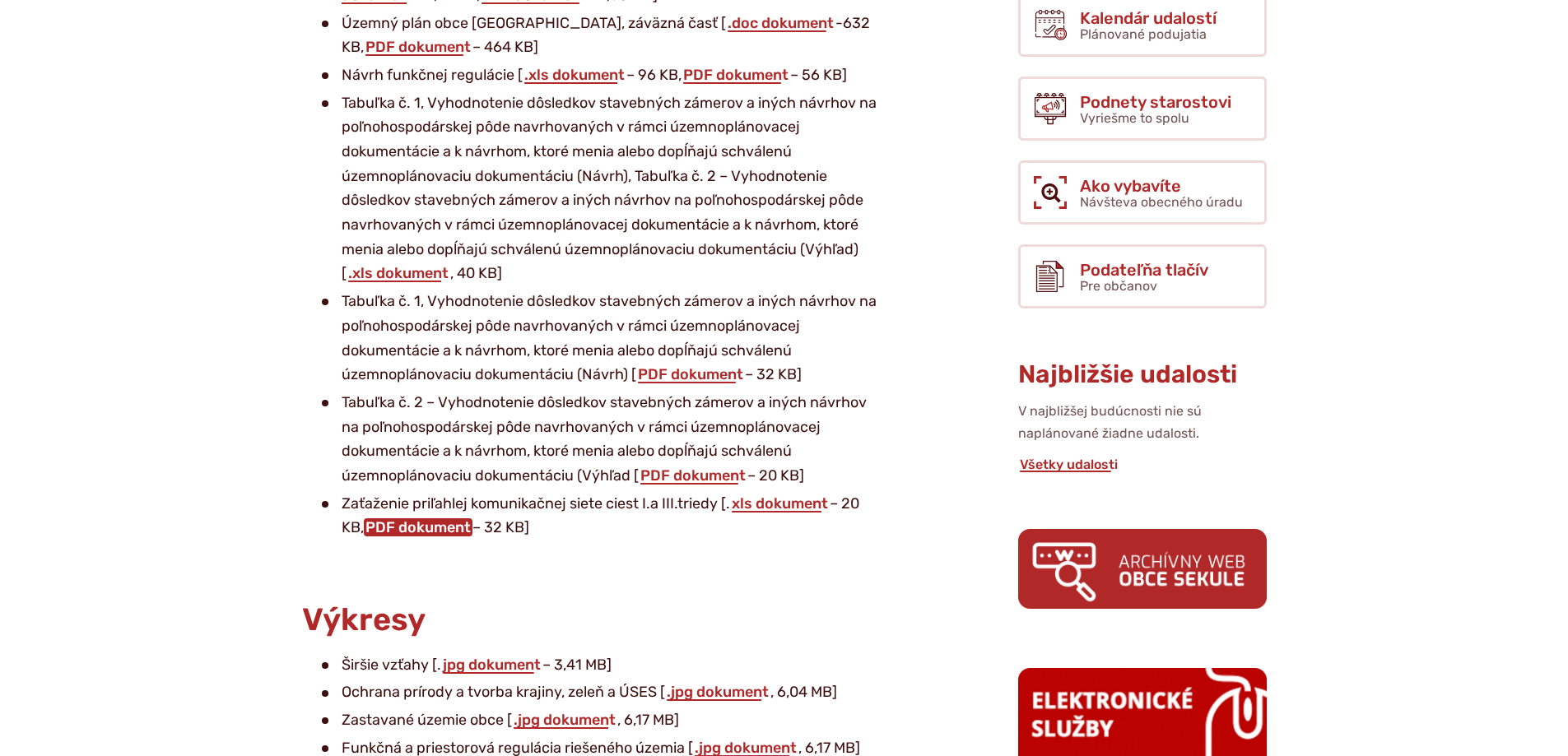
click at [421, 529] on link "PDF dokument" at bounding box center [418, 527] width 109 height 18
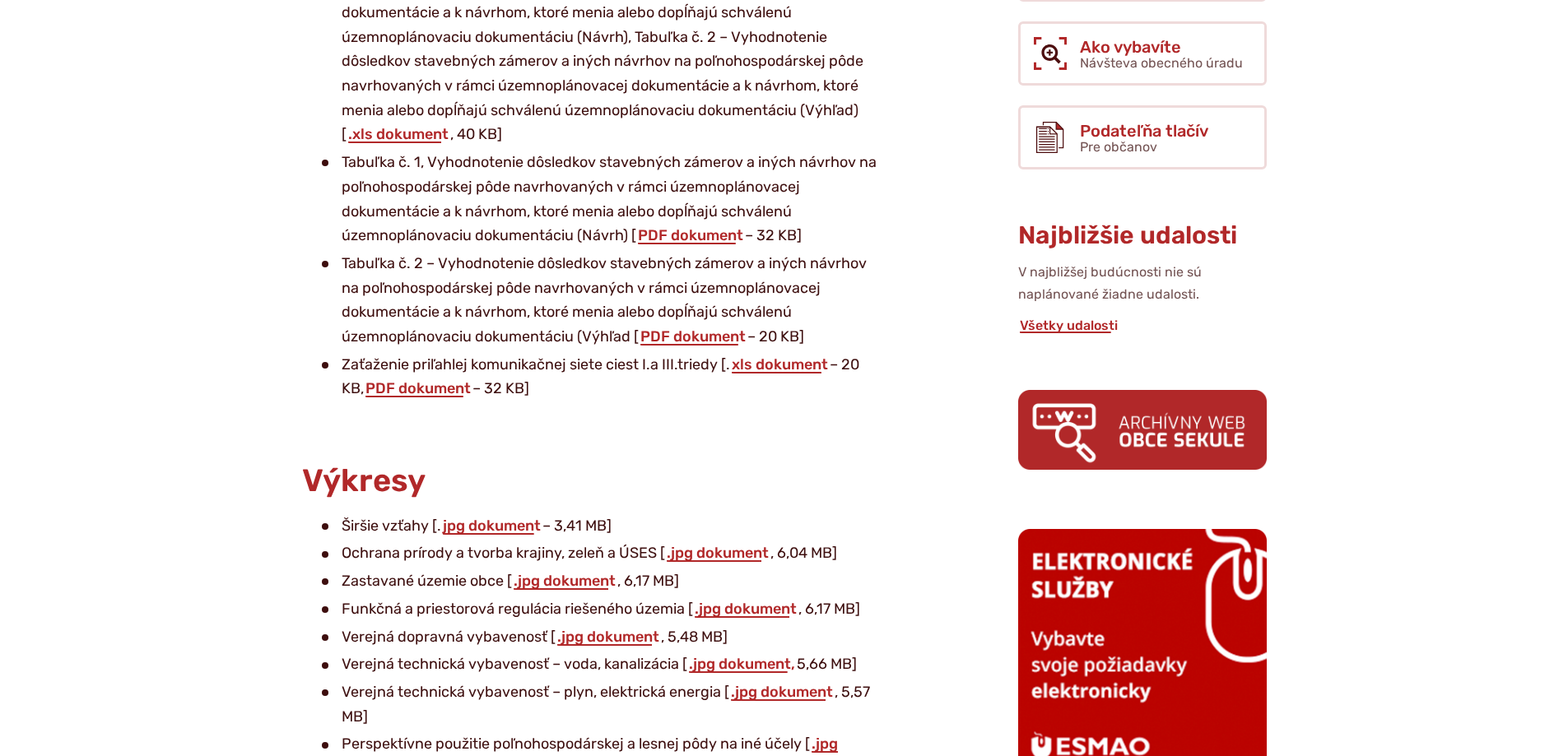
scroll to position [576, 0]
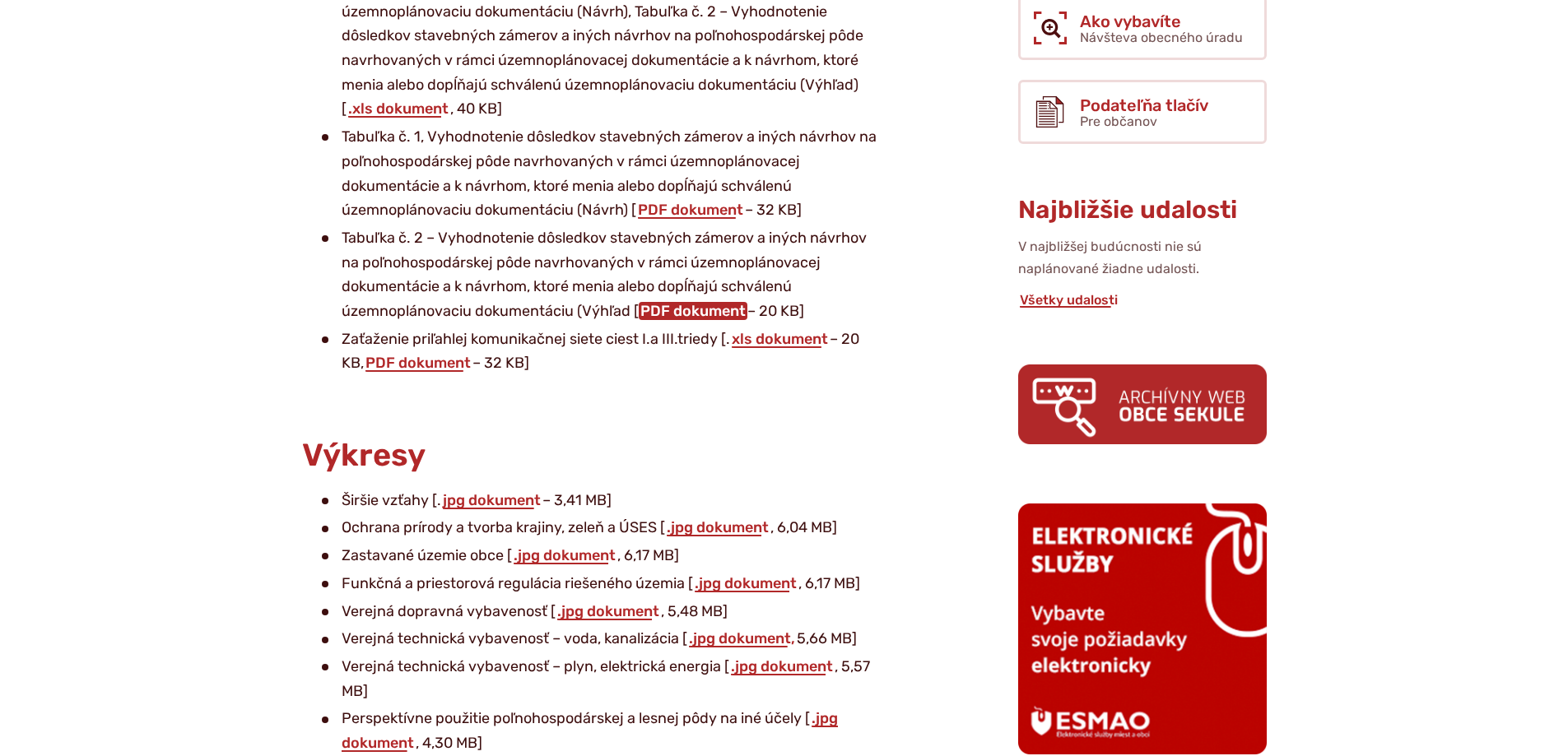
click at [697, 310] on link "PDF dokument" at bounding box center [693, 311] width 109 height 18
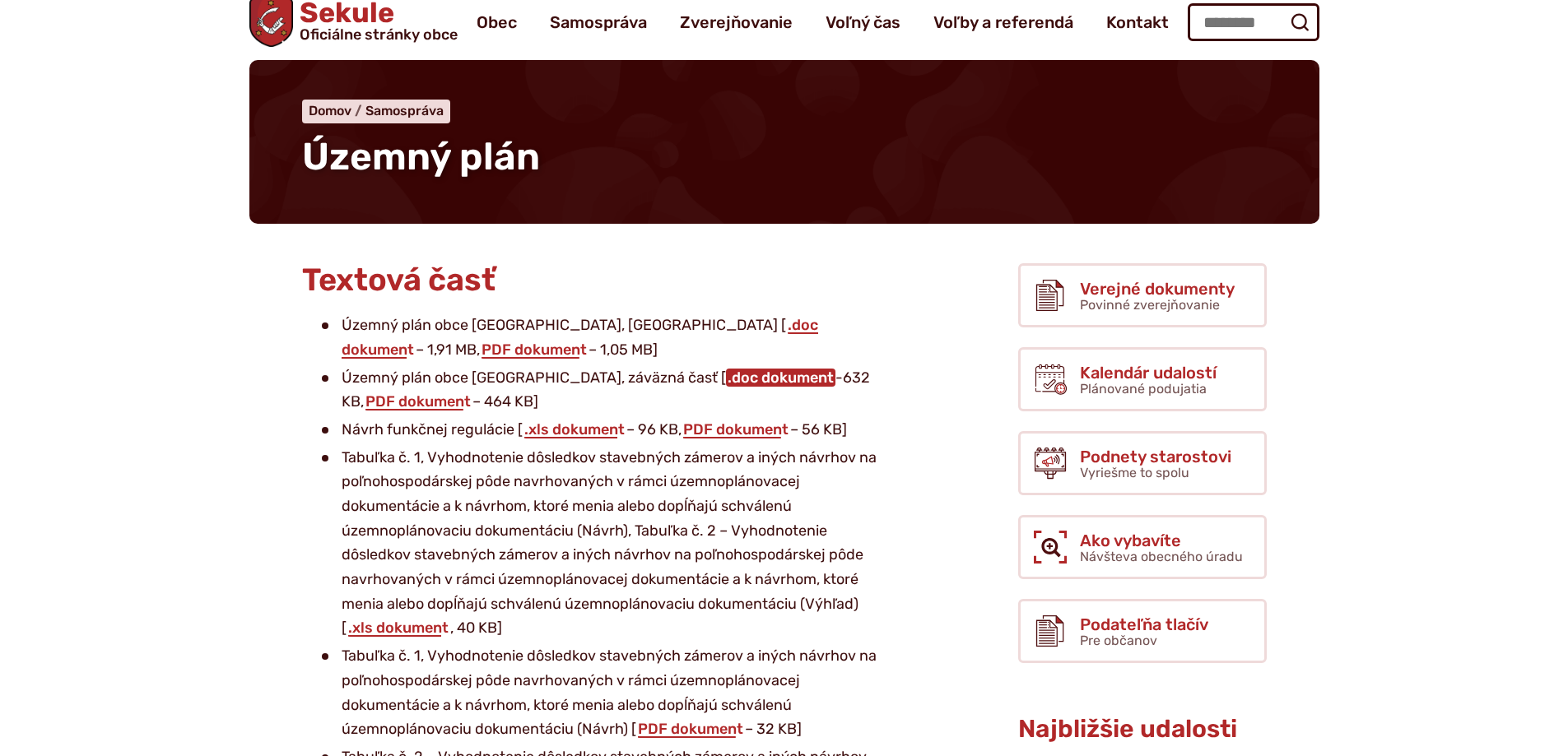
scroll to position [0, 0]
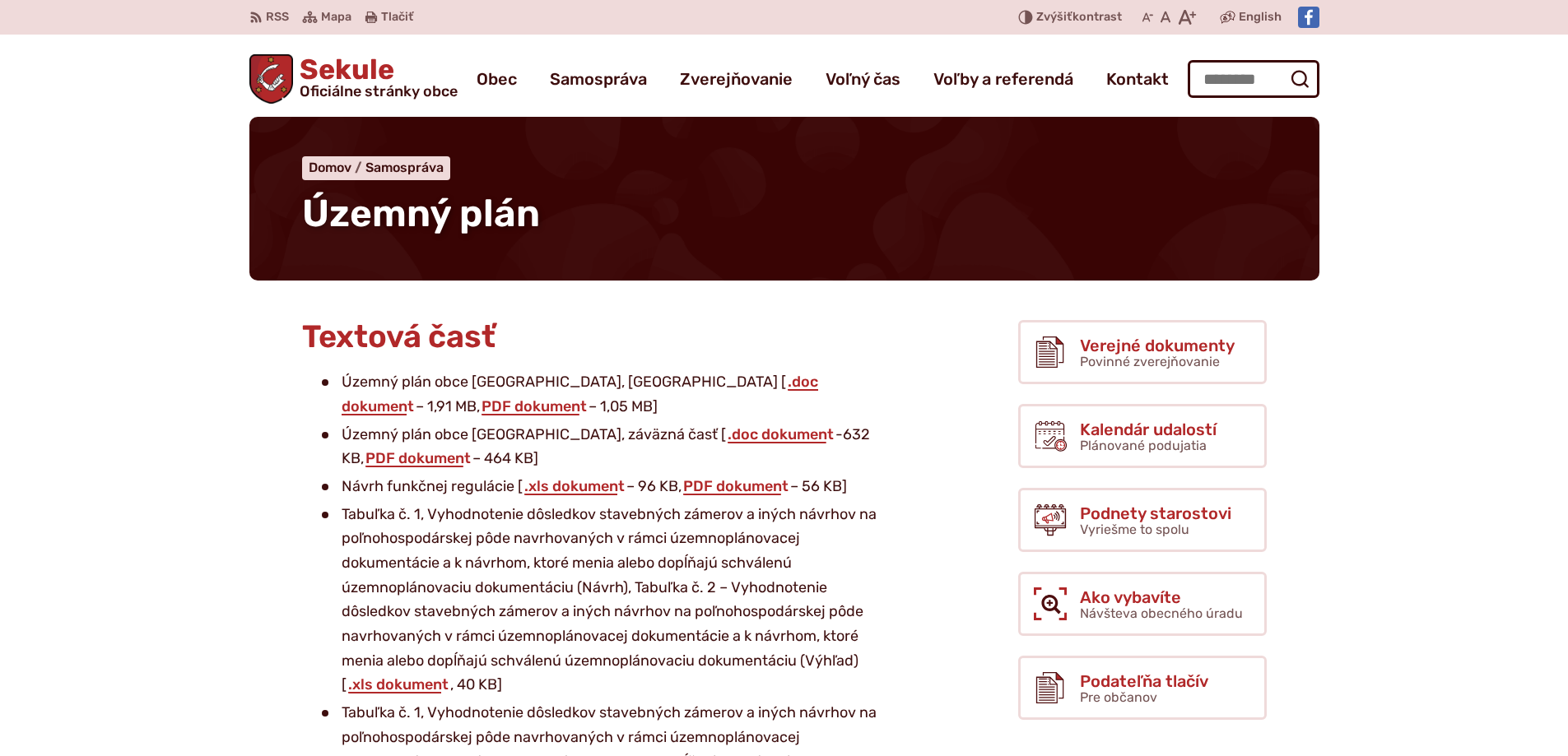
click at [320, 68] on span "Sekule Oficiálne stránky obce" at bounding box center [375, 77] width 165 height 42
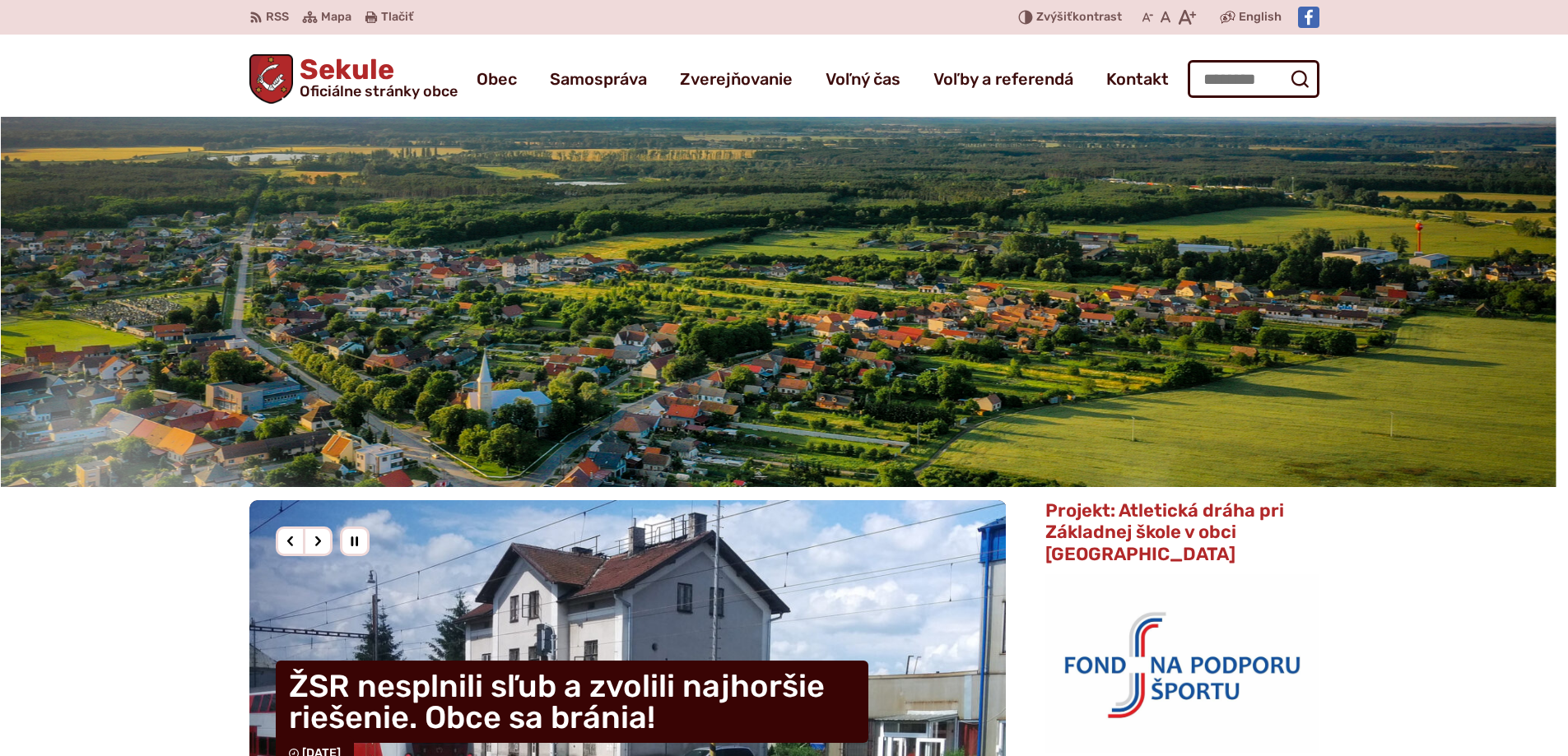
click at [254, 252] on img "2 / 3" at bounding box center [771, 302] width 1568 height 371
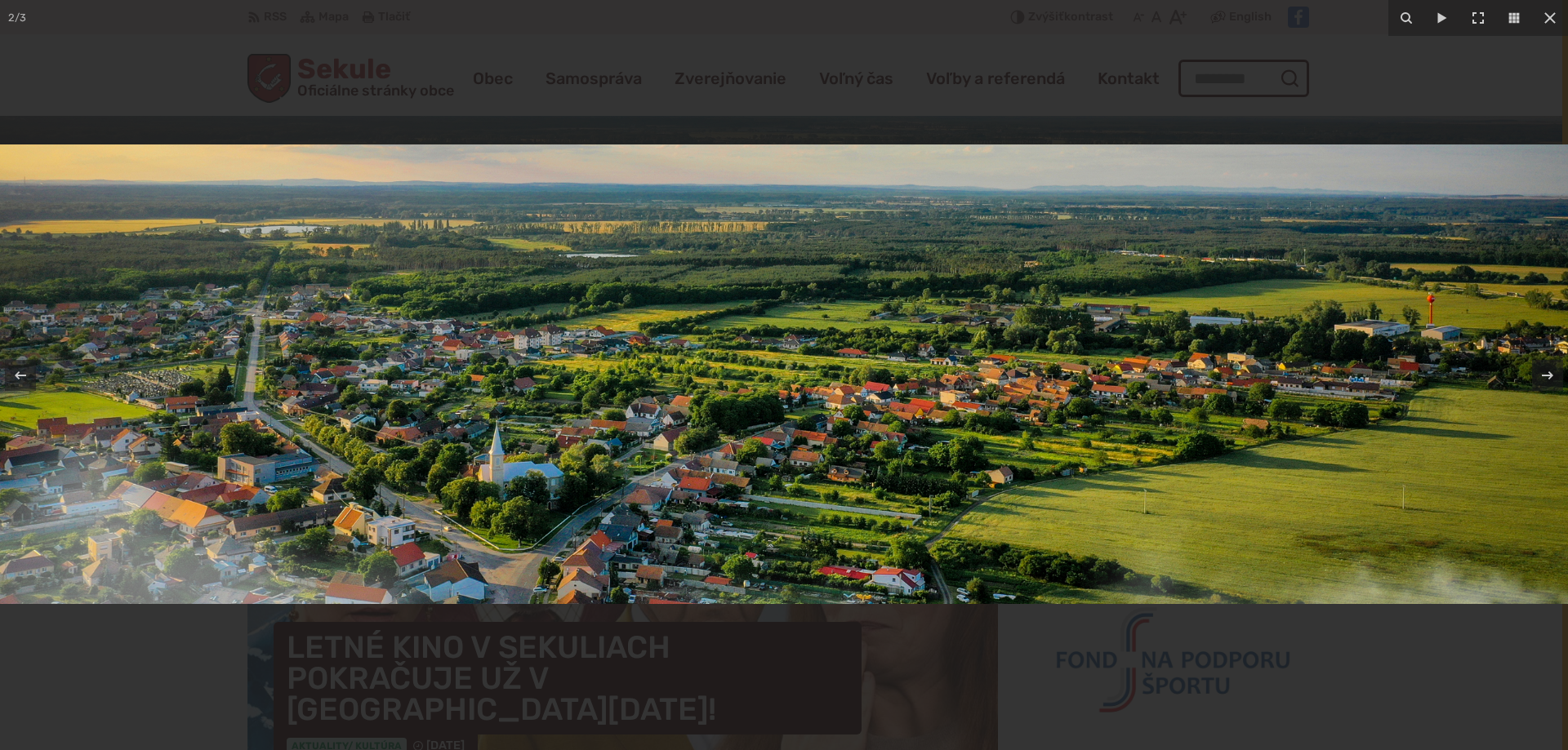
click at [98, 351] on img at bounding box center [784, 375] width 1568 height 460
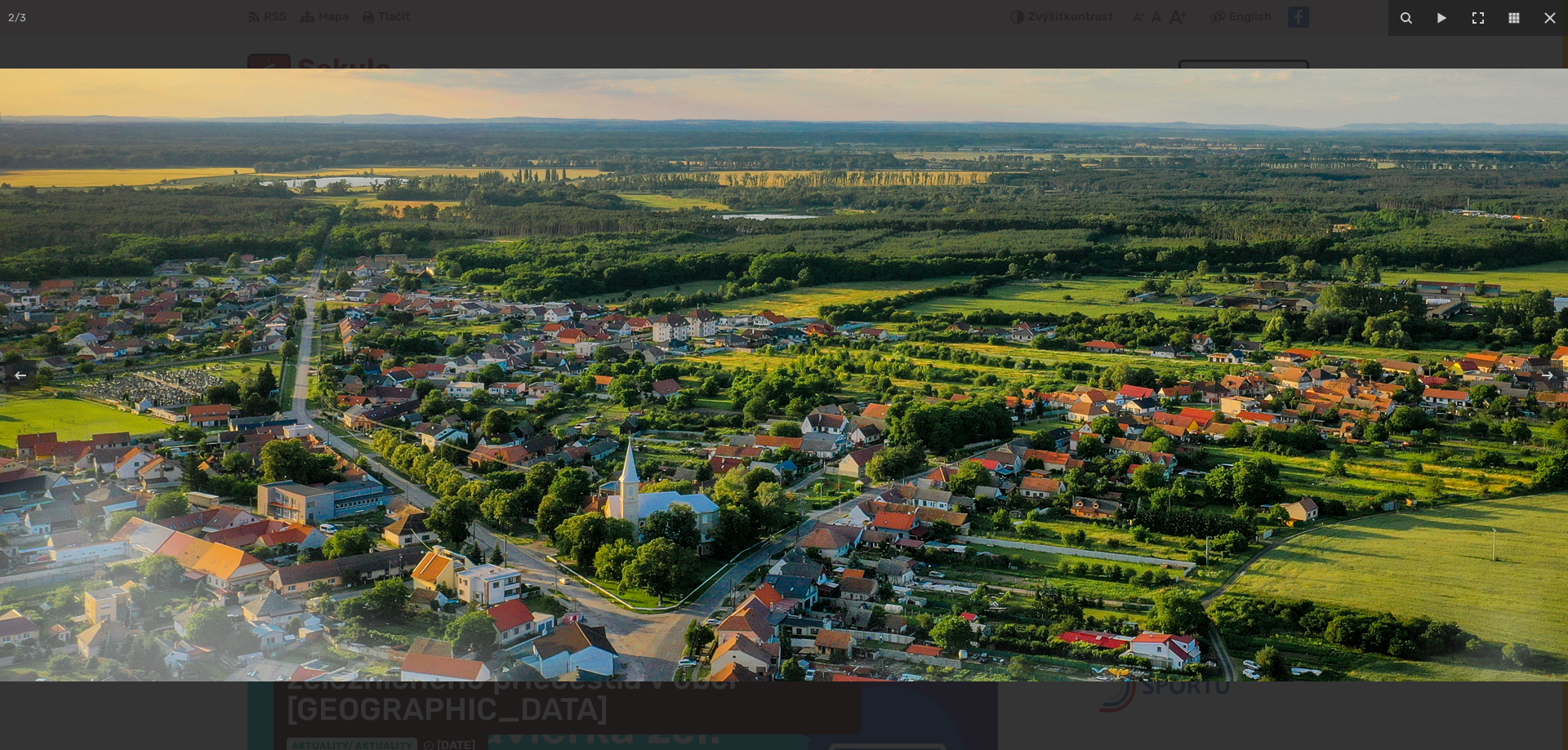
click at [1304, 274] on img at bounding box center [1012, 375] width 2090 height 614
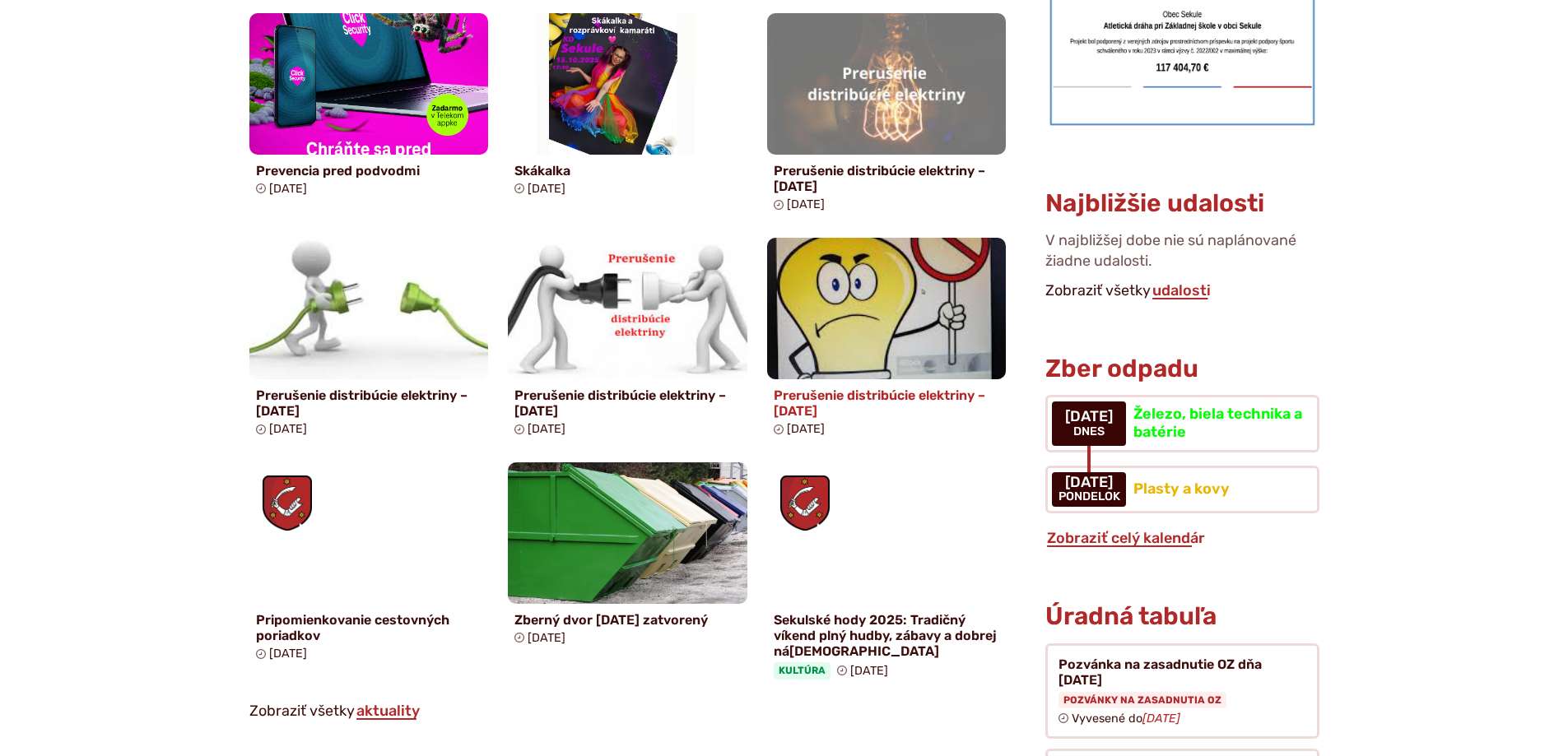
scroll to position [905, 0]
